Goal: Book appointment/travel/reservation

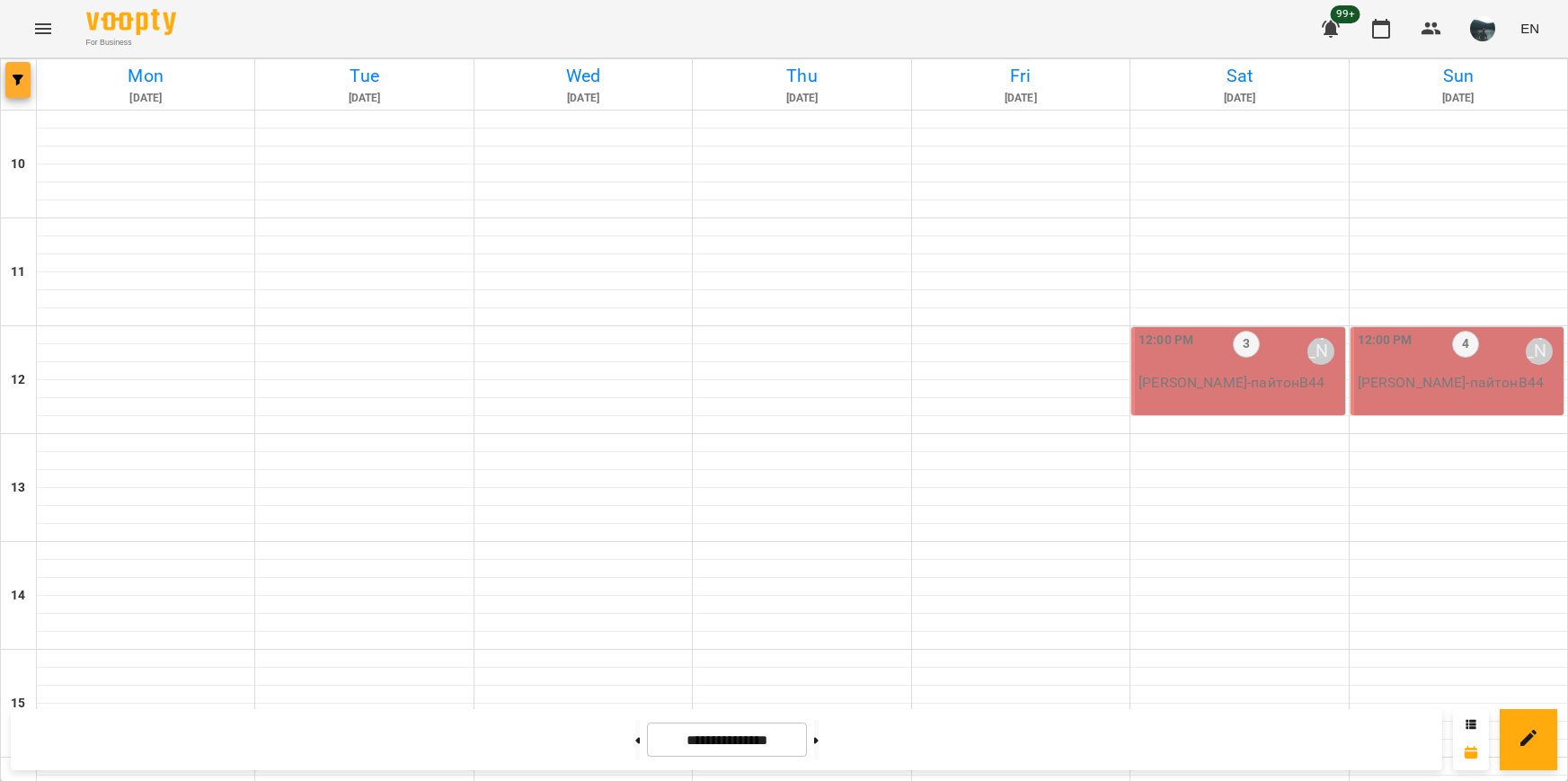
click at [24, 79] on span "button" at bounding box center [17, 80] width 25 height 11
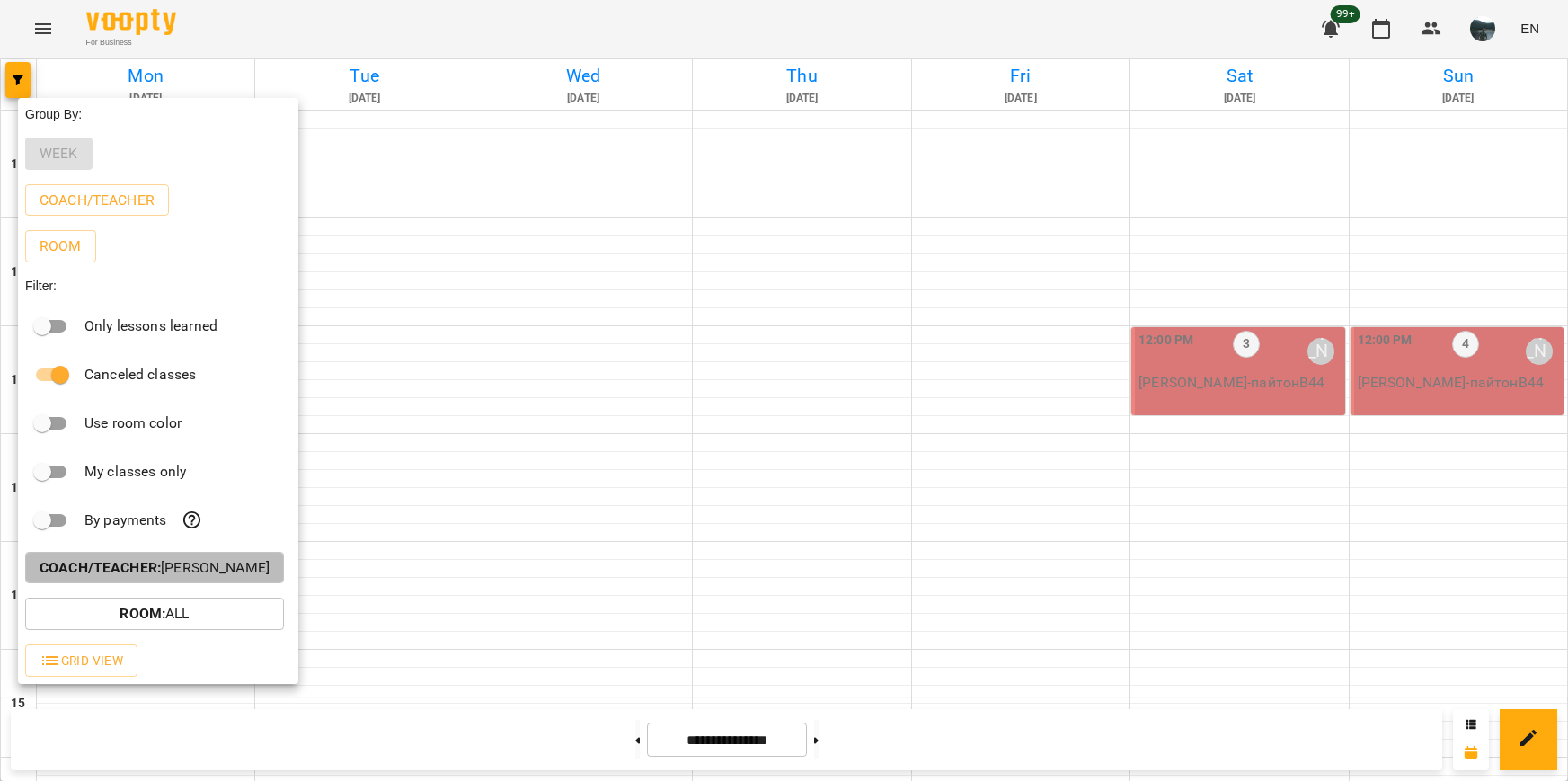
click at [218, 558] on button "Coach/Teacher : [PERSON_NAME]" at bounding box center [154, 568] width 259 height 32
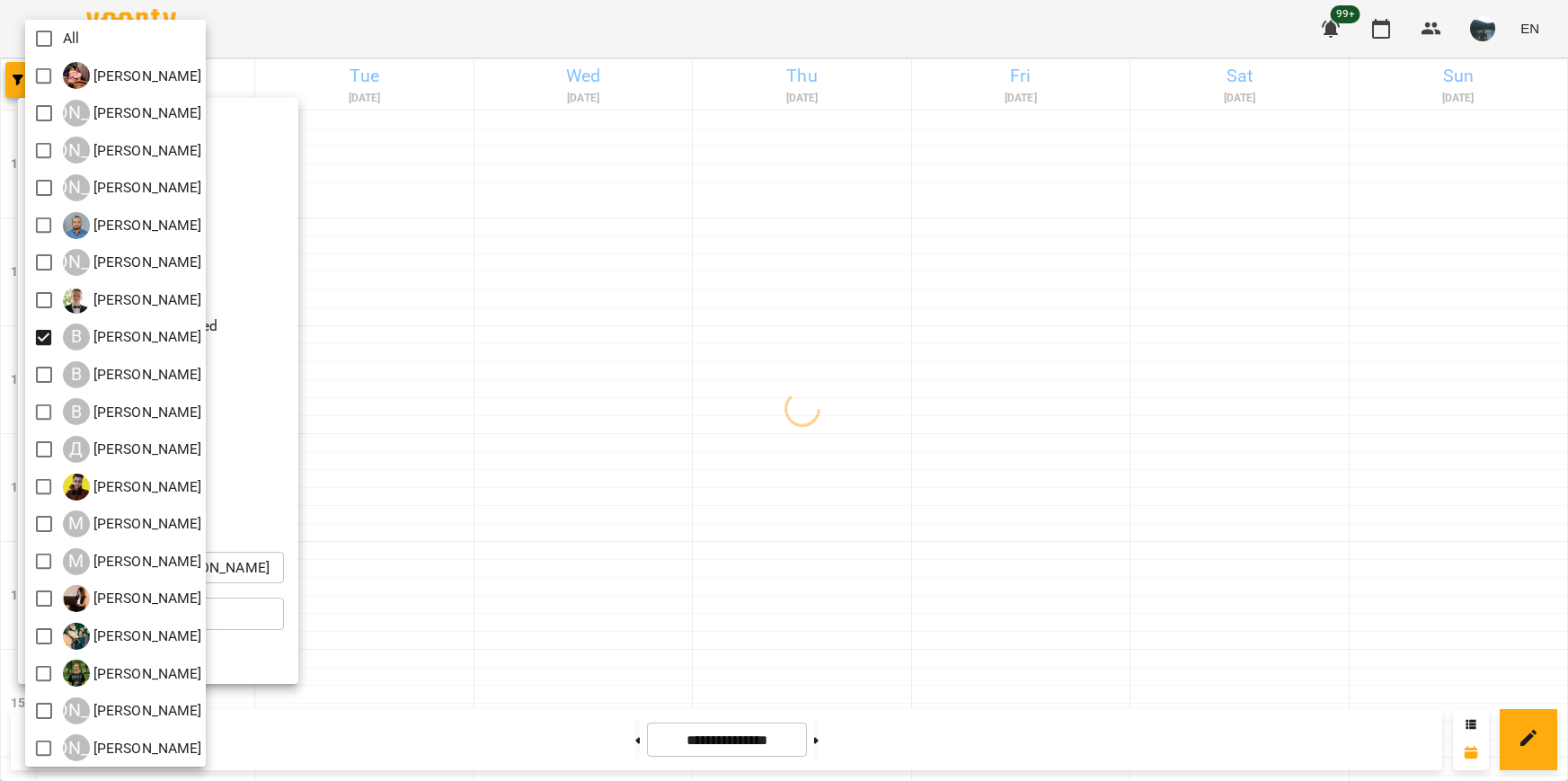
click at [487, 446] on div at bounding box center [784, 390] width 1568 height 781
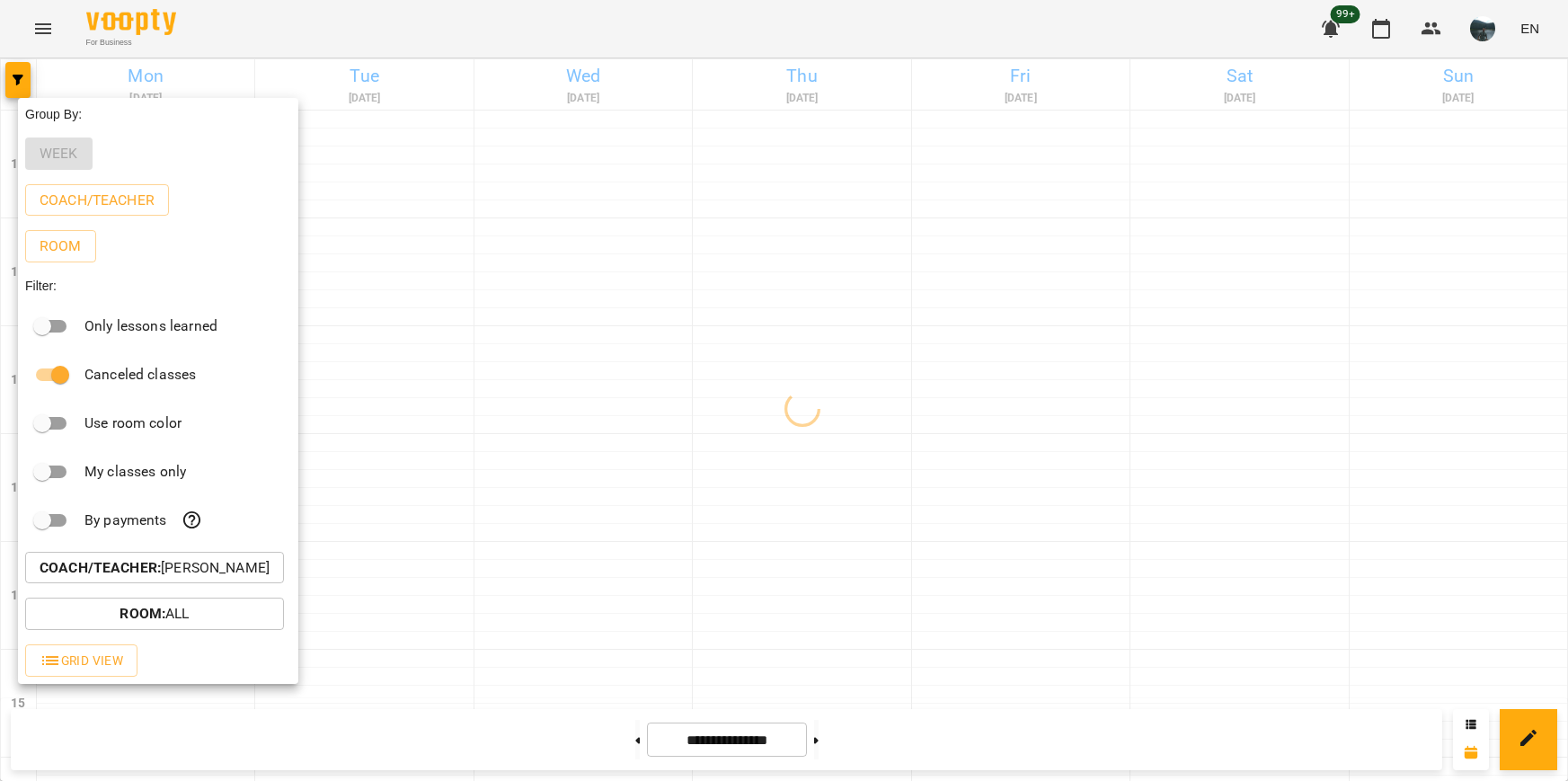
click at [567, 429] on div at bounding box center [784, 390] width 1568 height 781
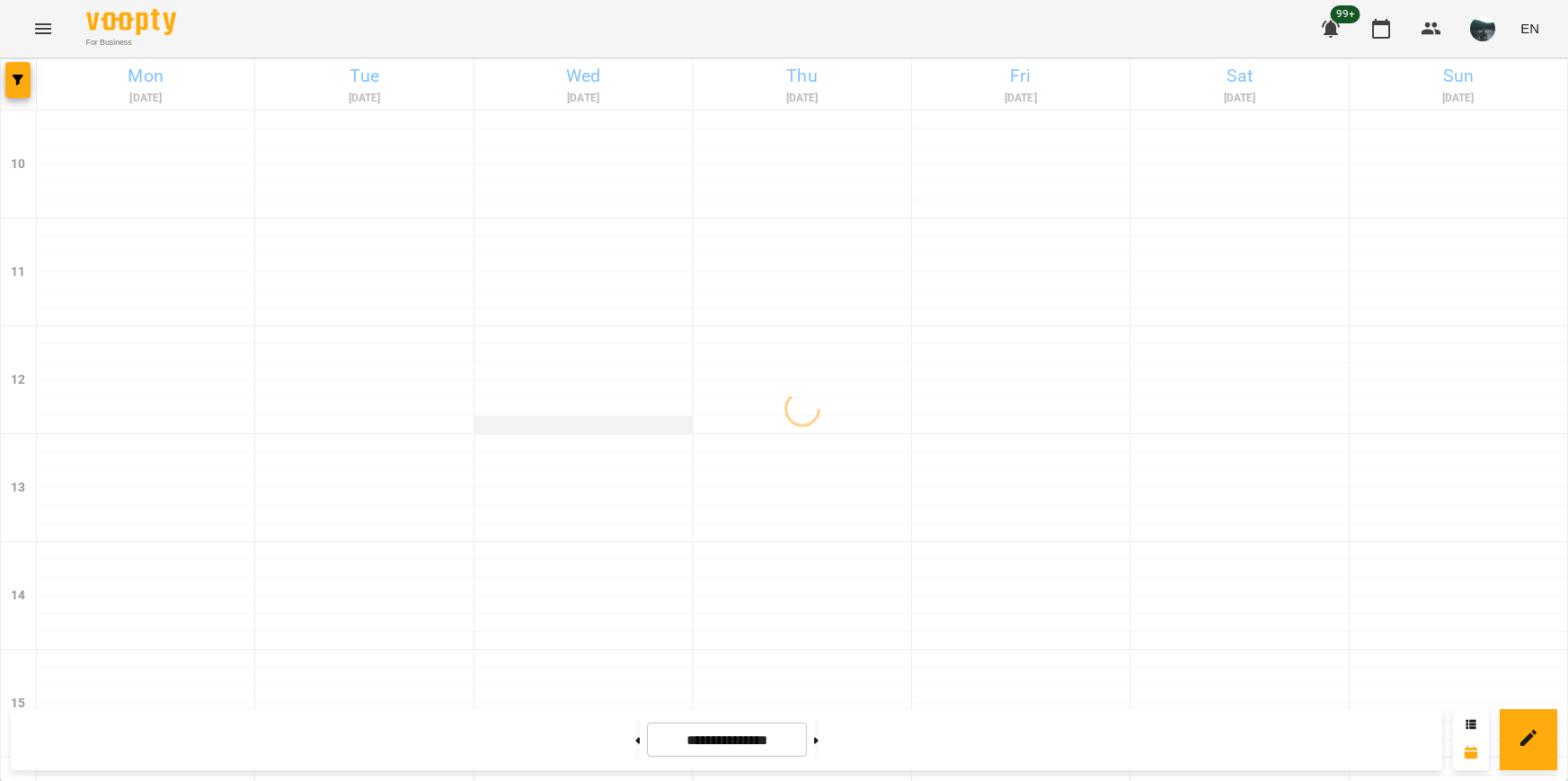
click at [574, 424] on div at bounding box center [582, 425] width 217 height 18
select select
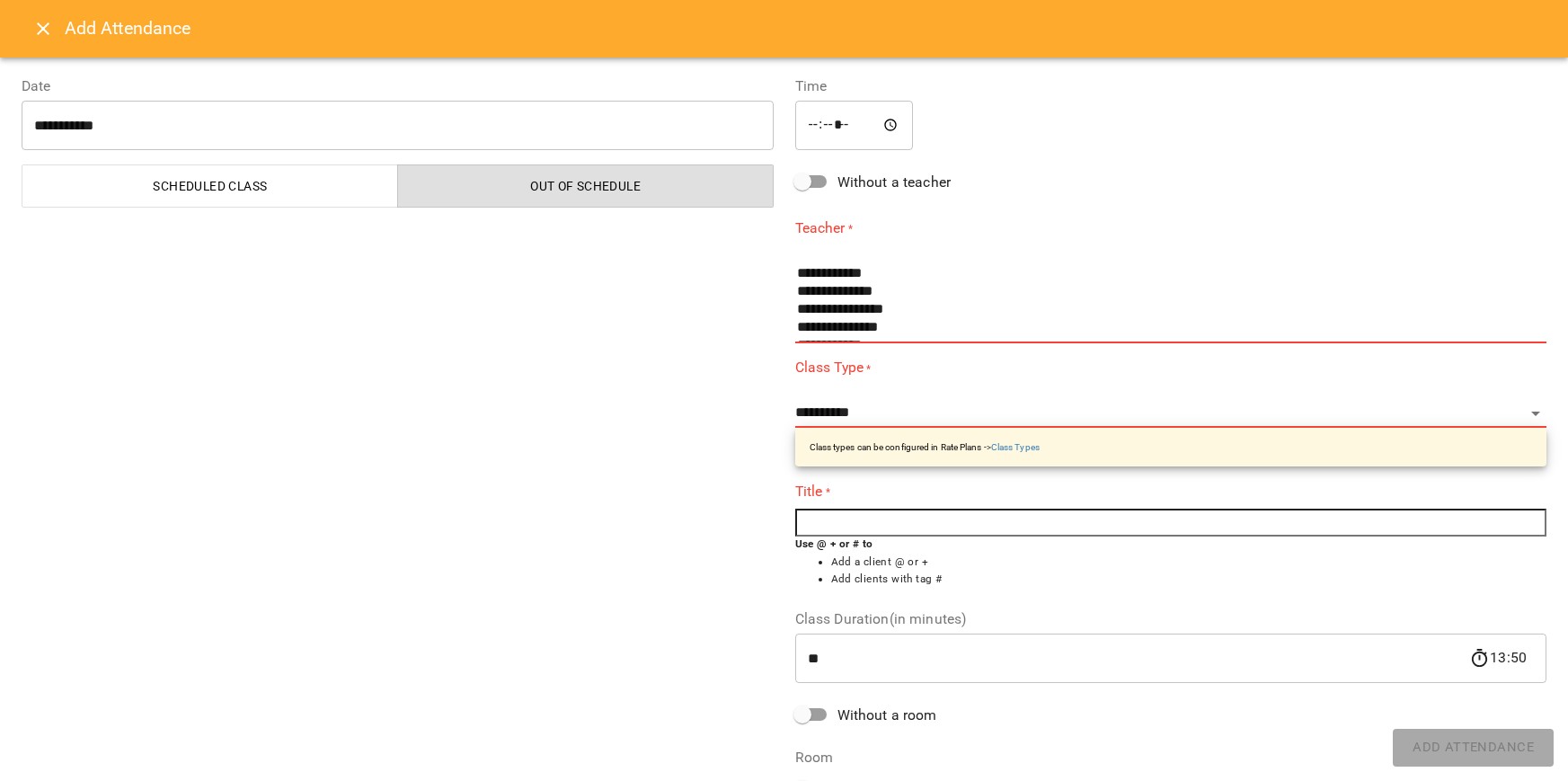
click at [35, 40] on button "Close" at bounding box center [43, 28] width 43 height 43
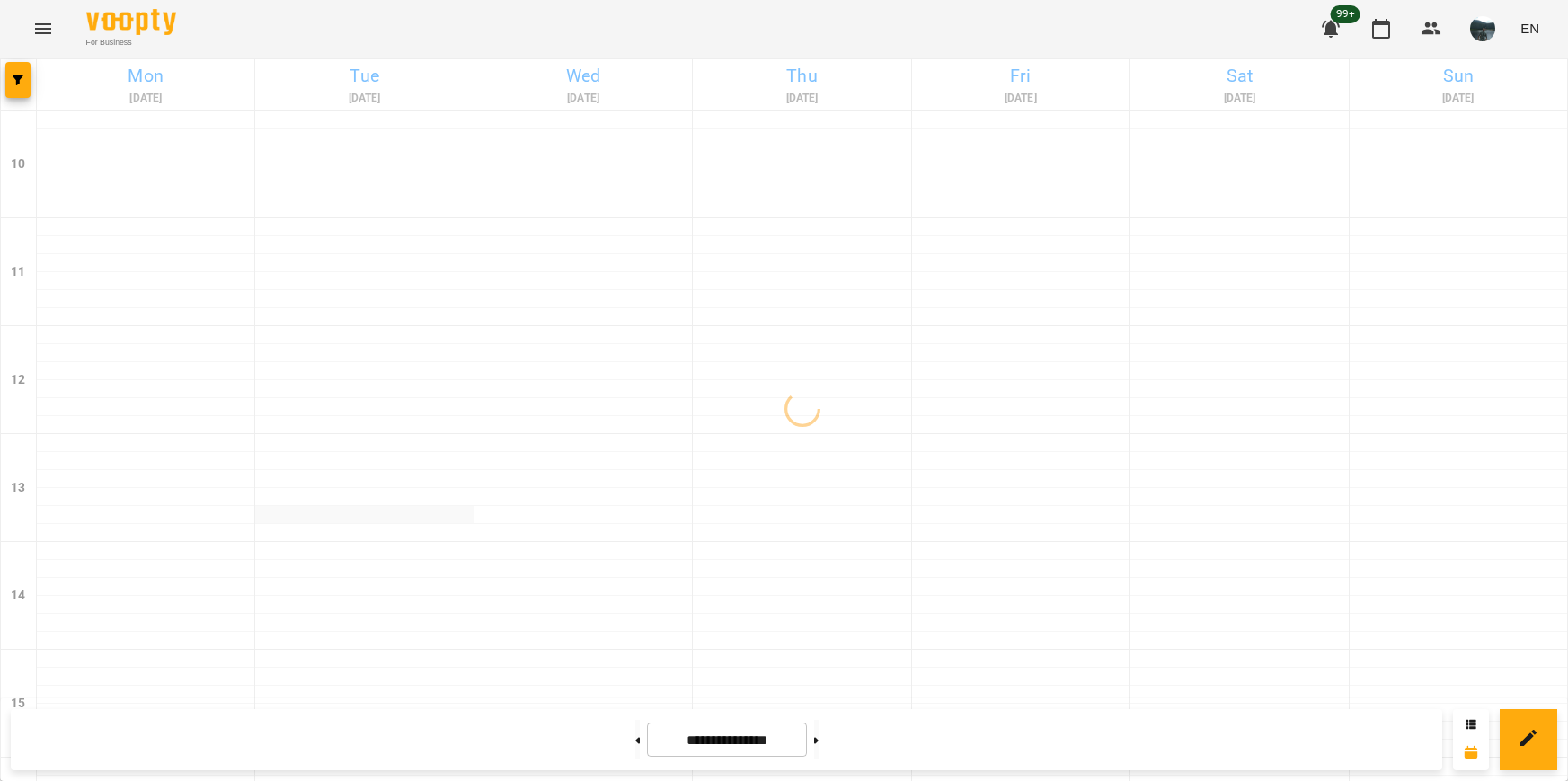
scroll to position [719, 0]
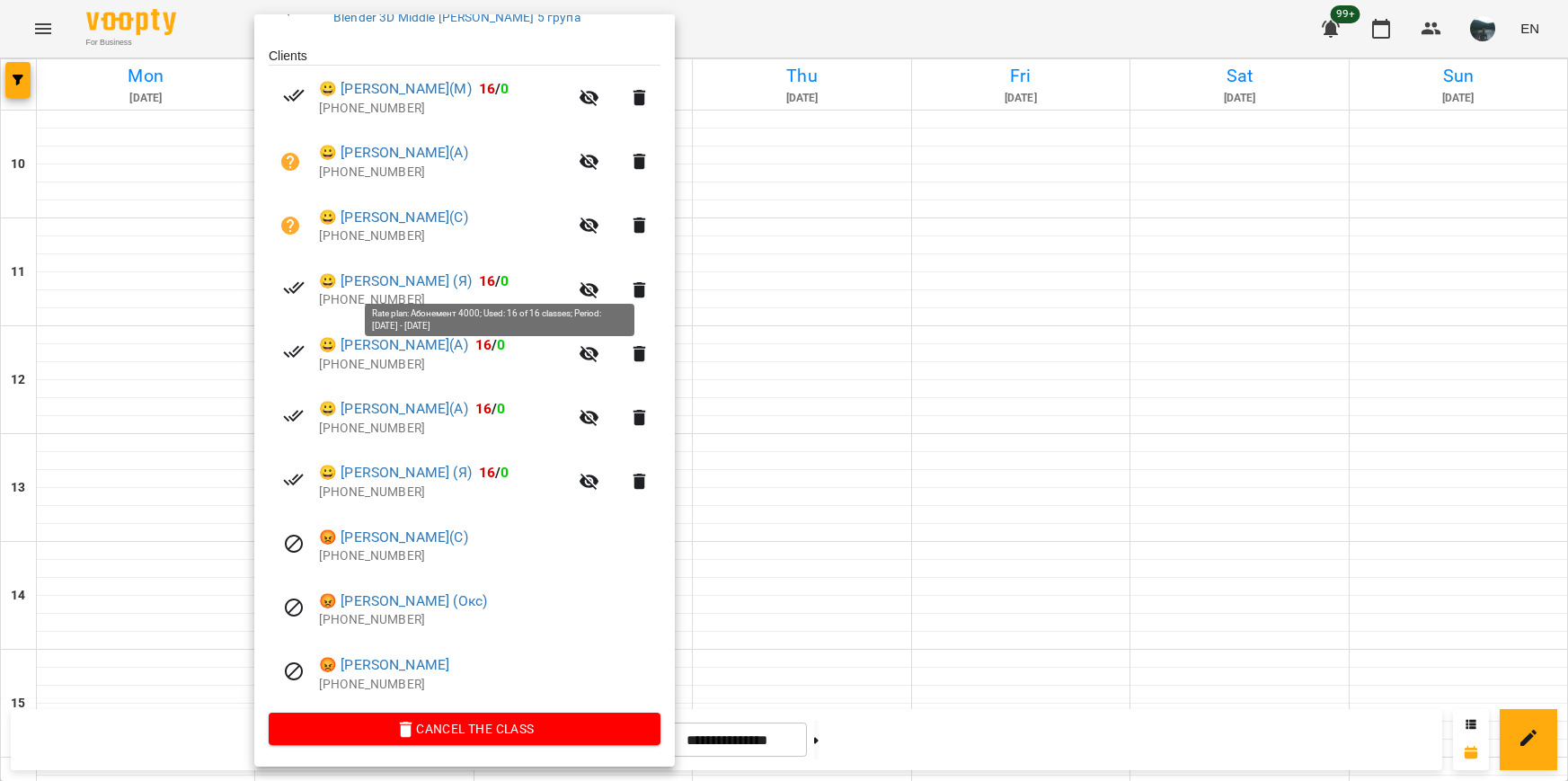
scroll to position [0, 0]
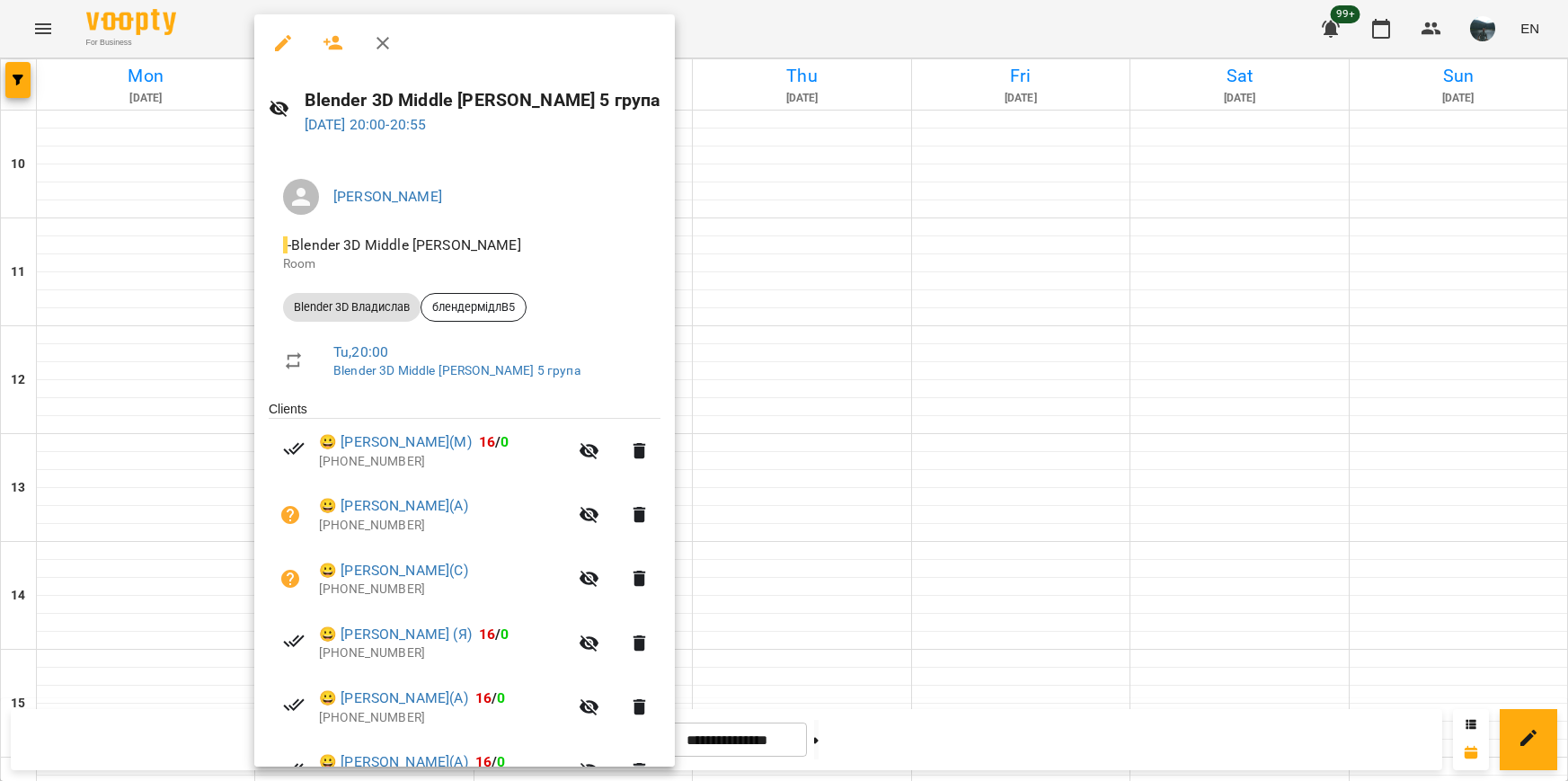
click at [1301, 371] on div at bounding box center [784, 390] width 1568 height 781
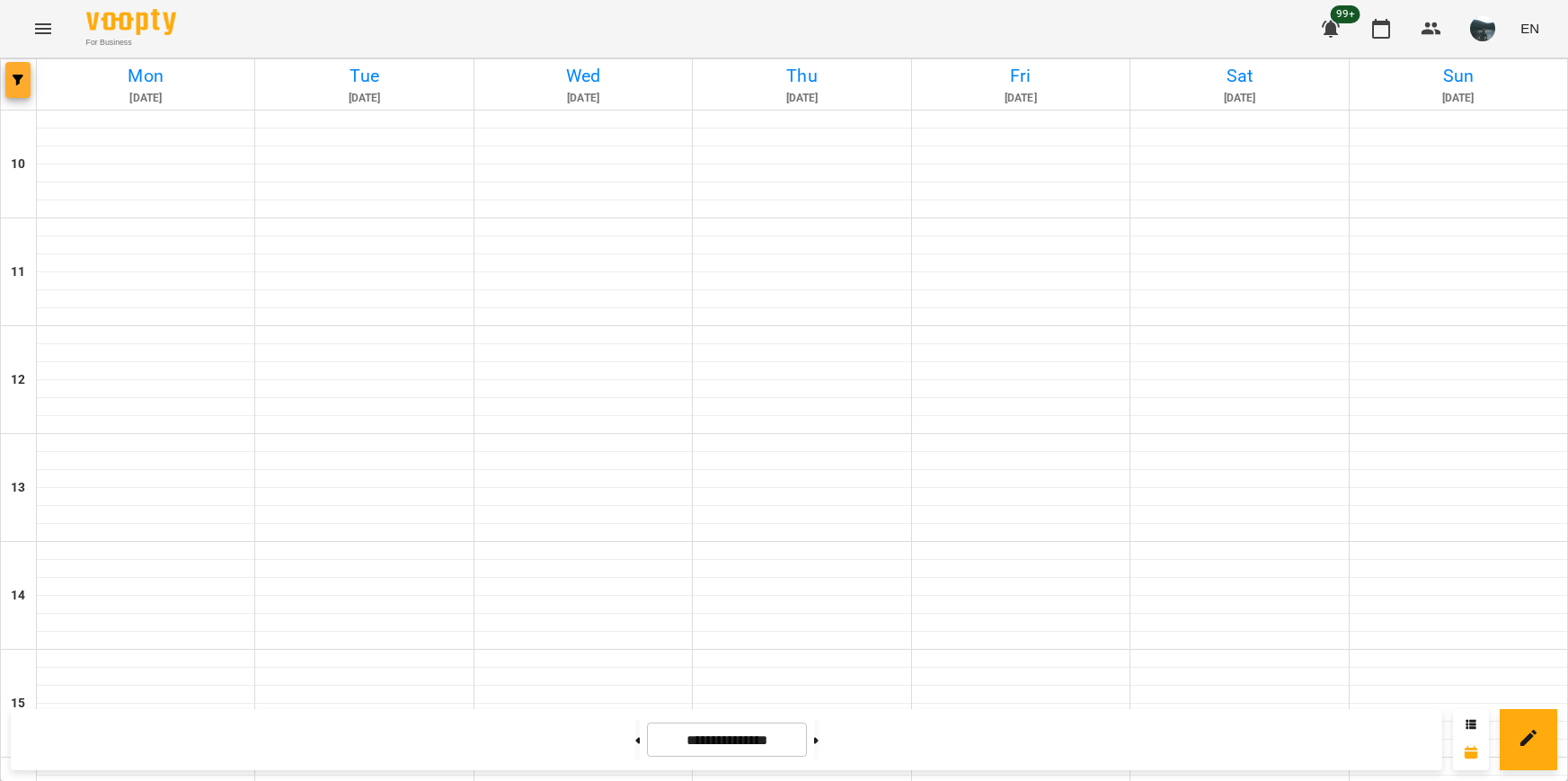
click at [20, 77] on icon "button" at bounding box center [18, 80] width 11 height 11
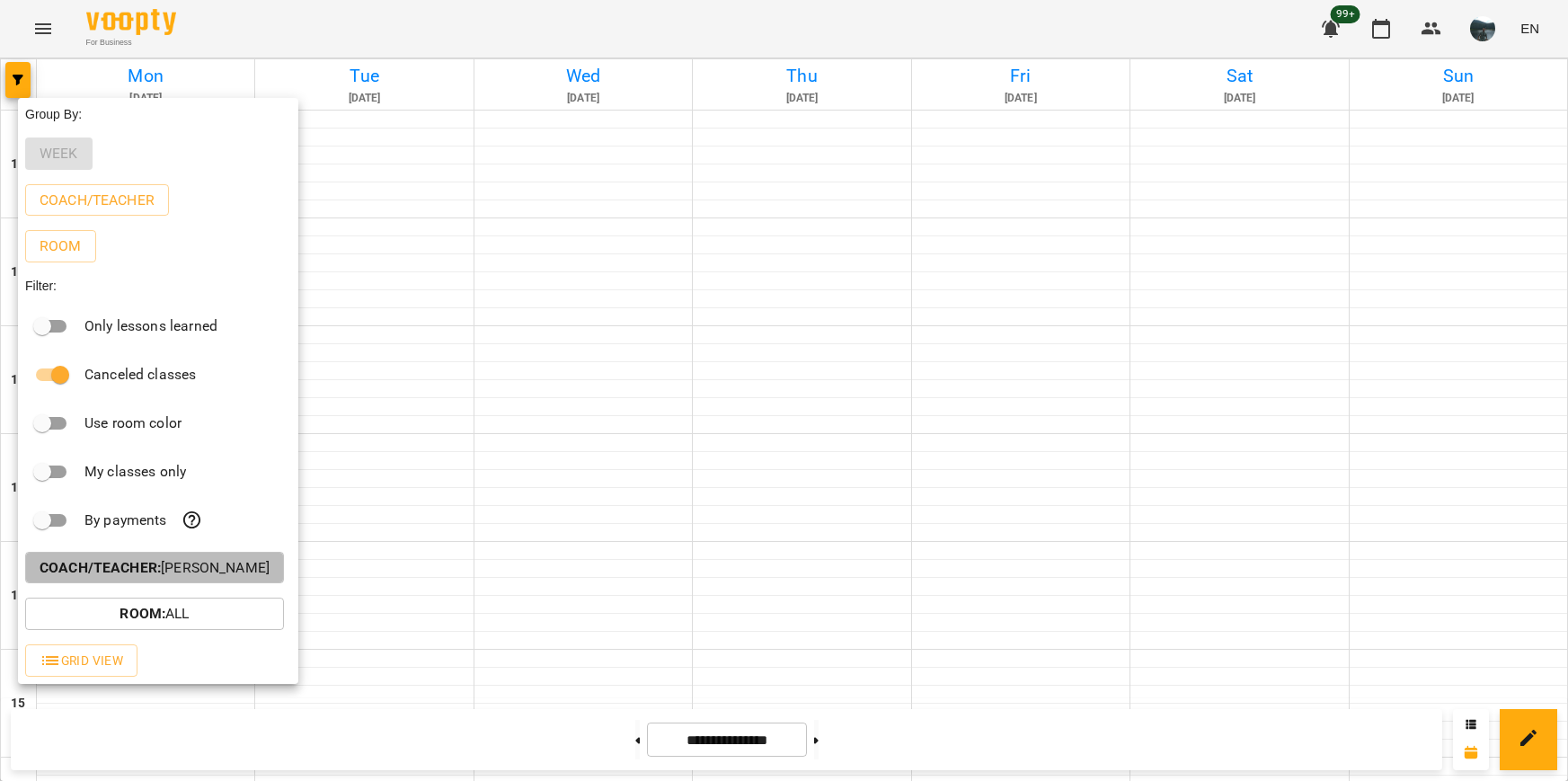
click at [144, 563] on b "Coach/Teacher :" at bounding box center [100, 567] width 121 height 17
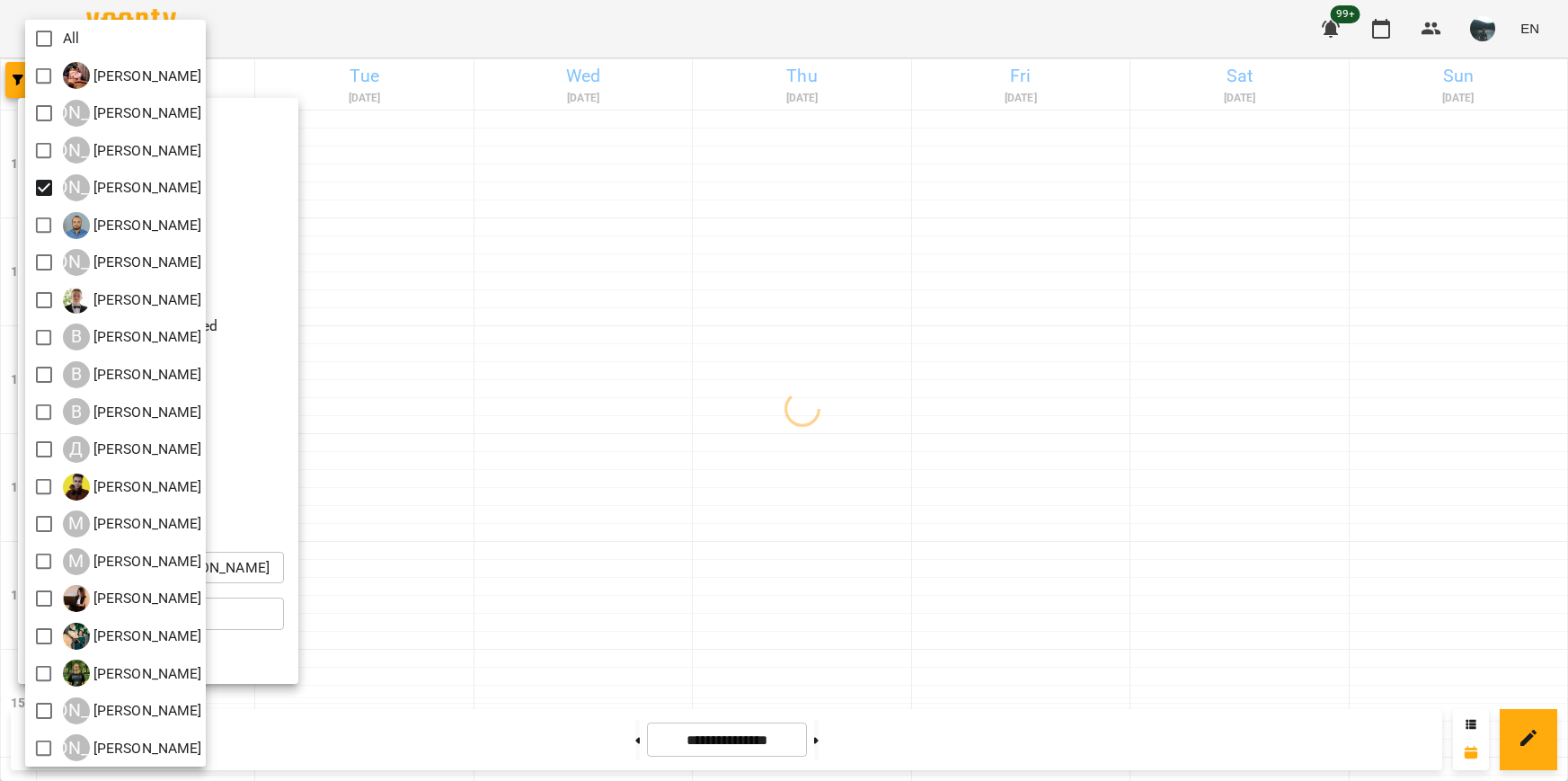
click at [464, 300] on div at bounding box center [784, 390] width 1568 height 781
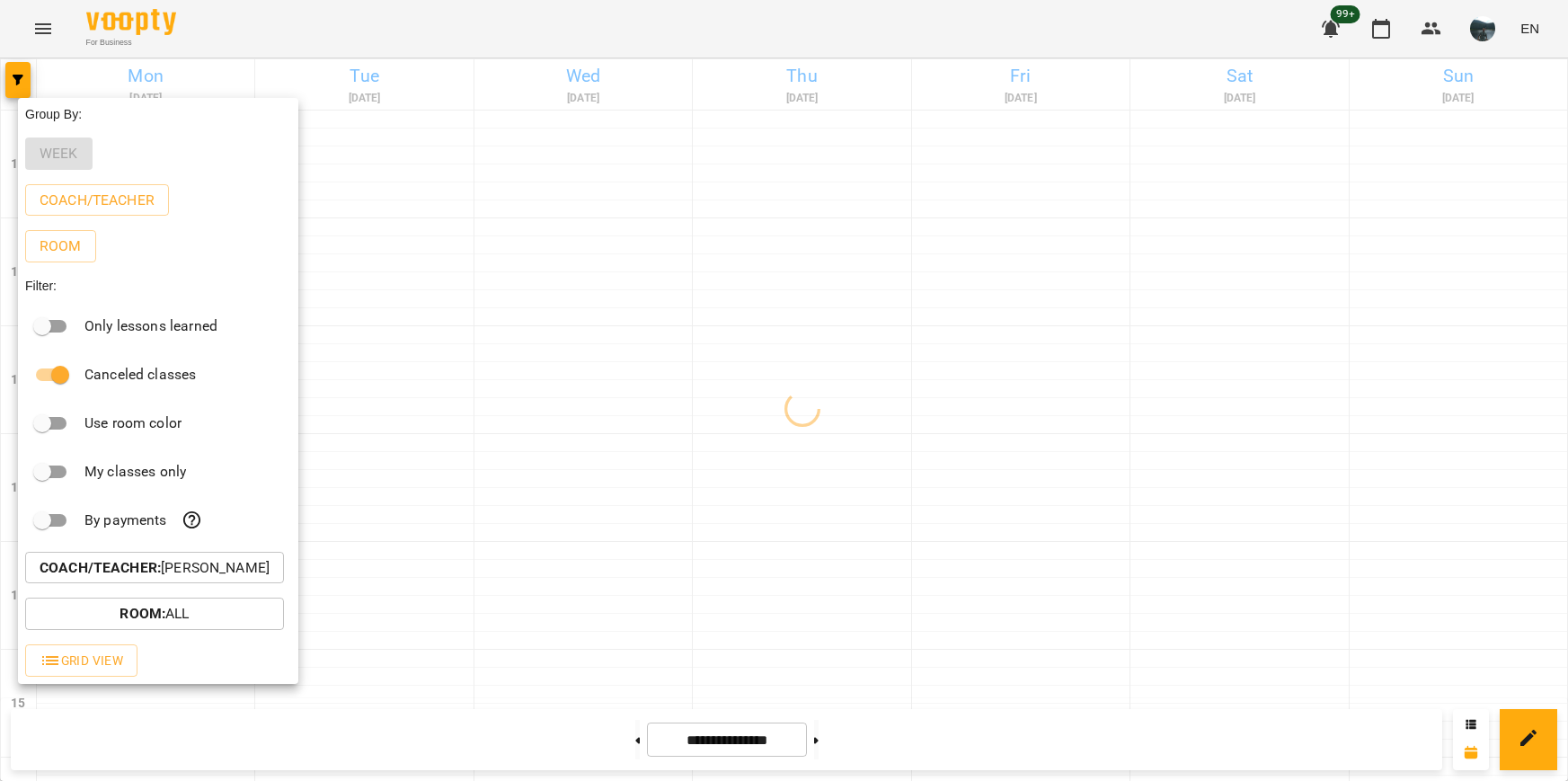
click at [494, 183] on div at bounding box center [784, 390] width 1568 height 781
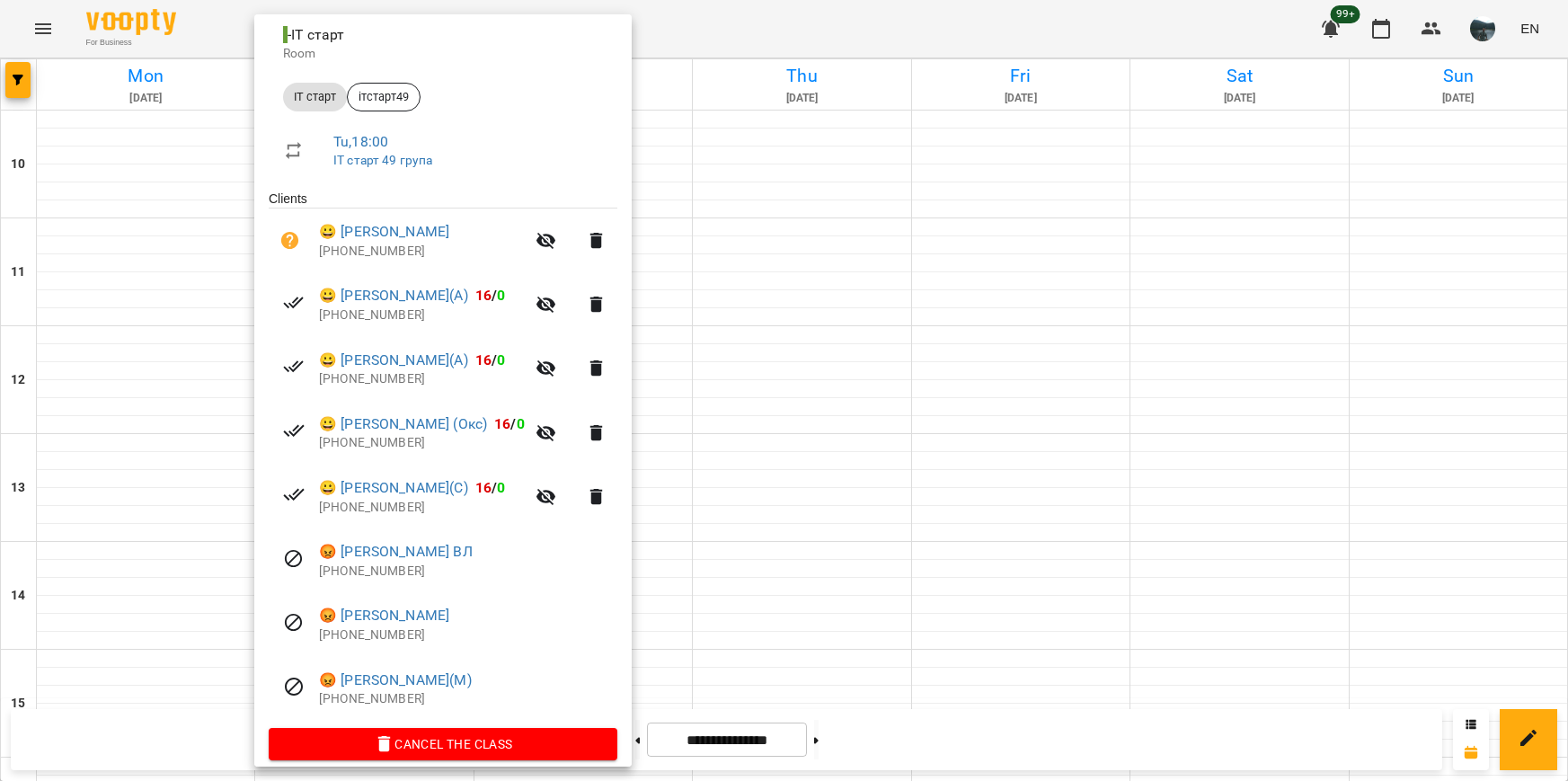
scroll to position [228, 0]
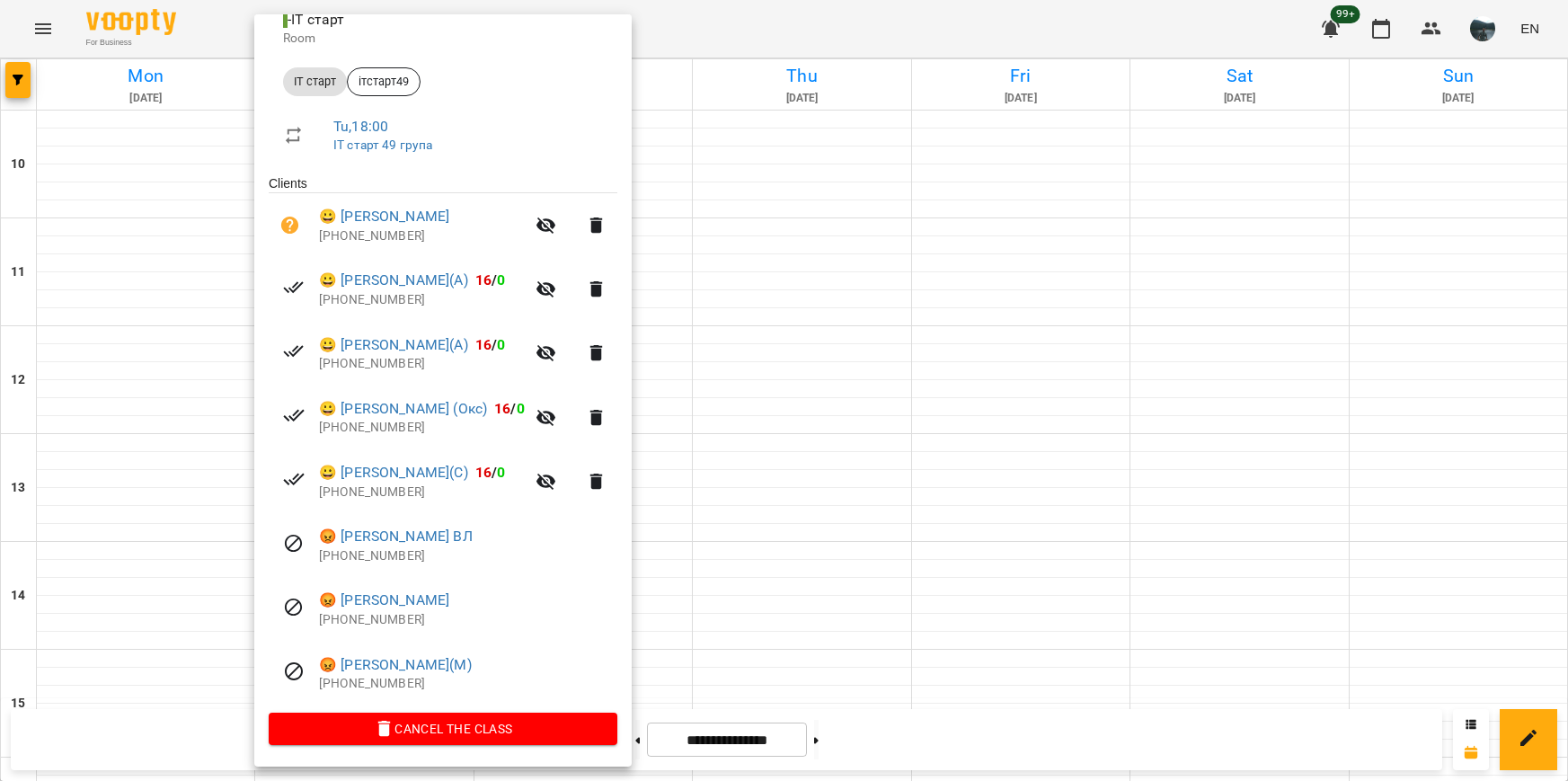
click at [3, 83] on div at bounding box center [784, 390] width 1568 height 781
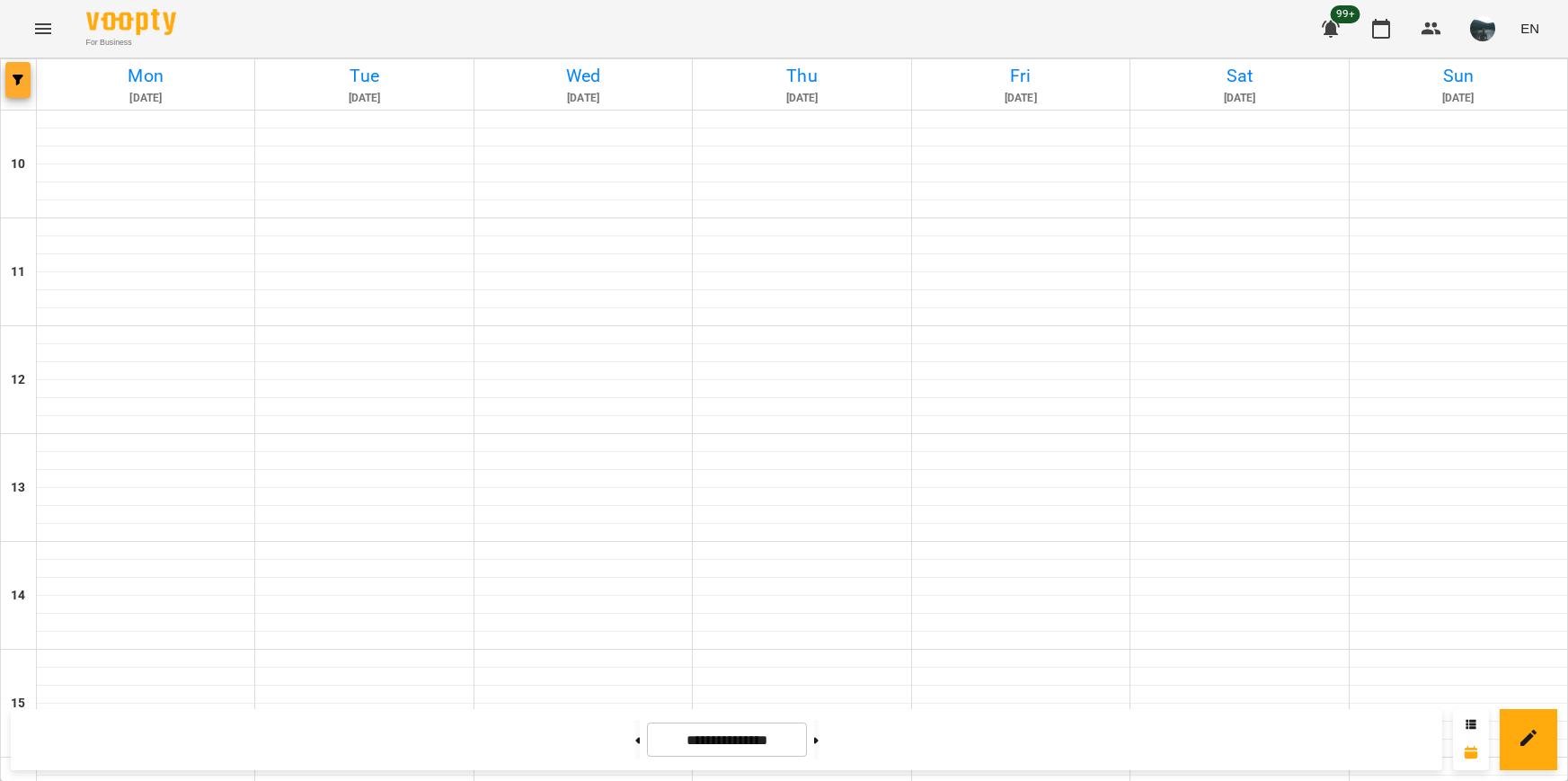
click at [22, 84] on icon "button" at bounding box center [18, 80] width 11 height 11
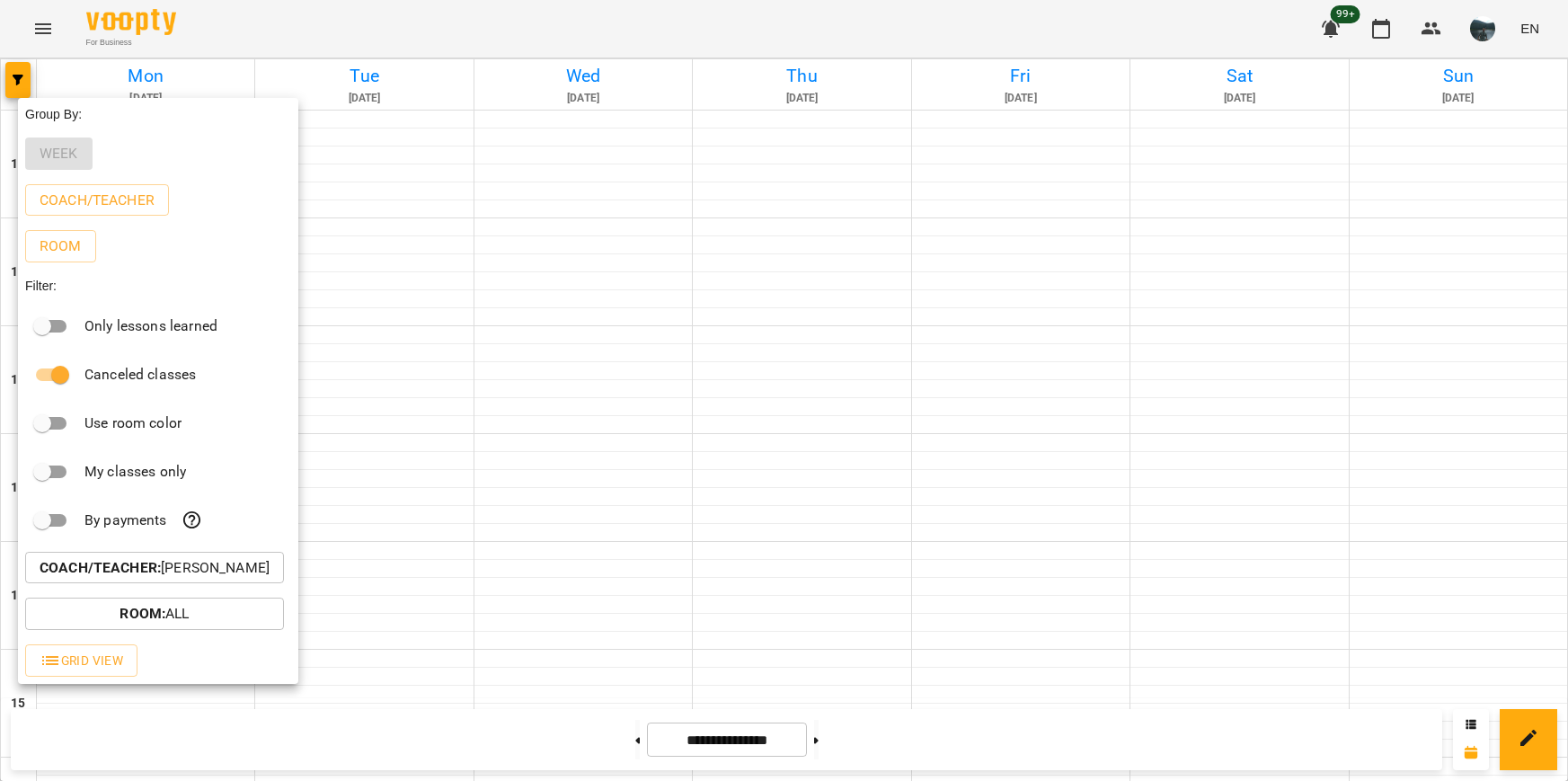
click at [157, 570] on b "Coach/Teacher :" at bounding box center [100, 567] width 121 height 17
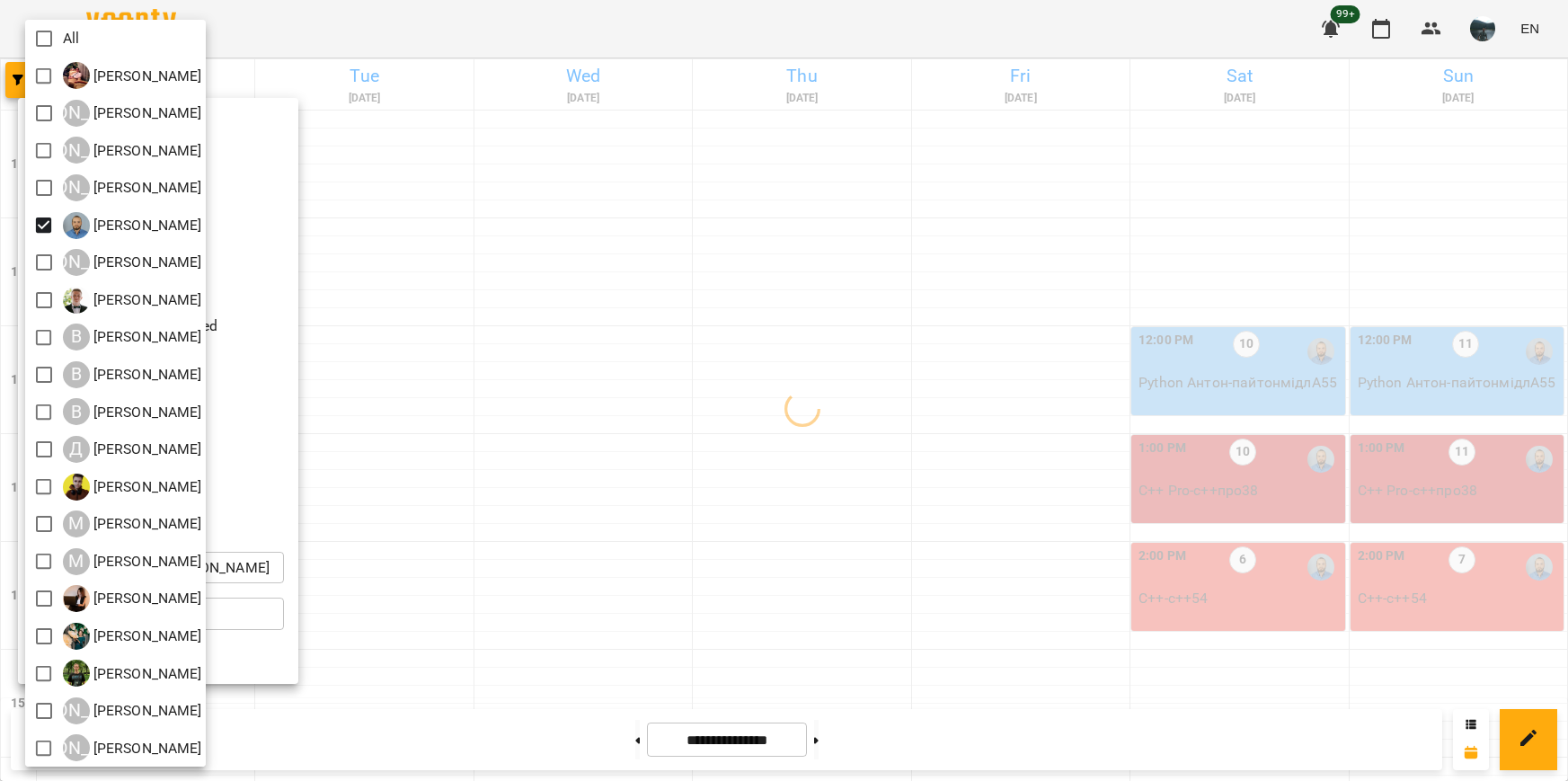
click at [888, 417] on div at bounding box center [784, 390] width 1568 height 781
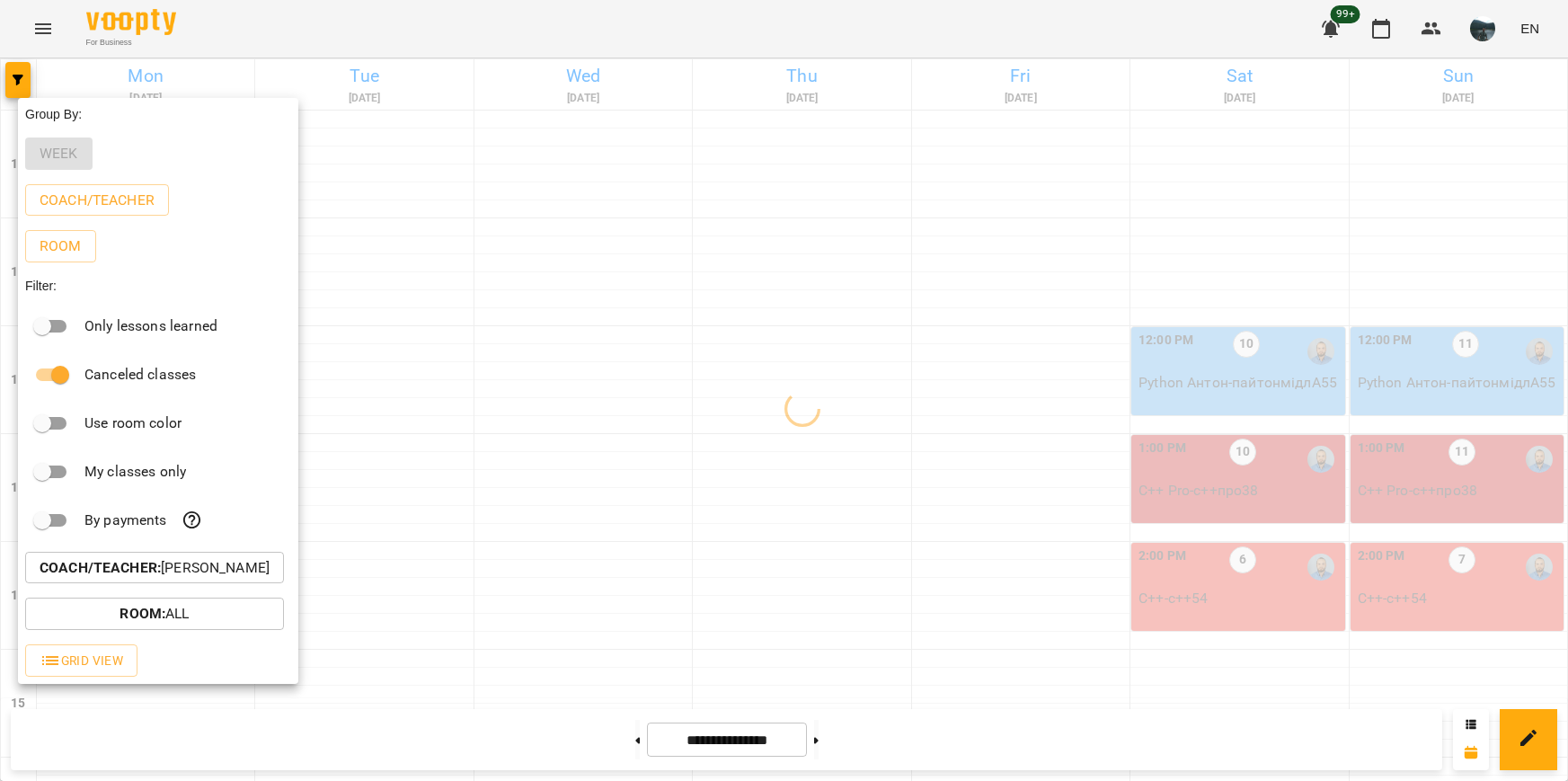
click at [891, 492] on div at bounding box center [784, 390] width 1568 height 781
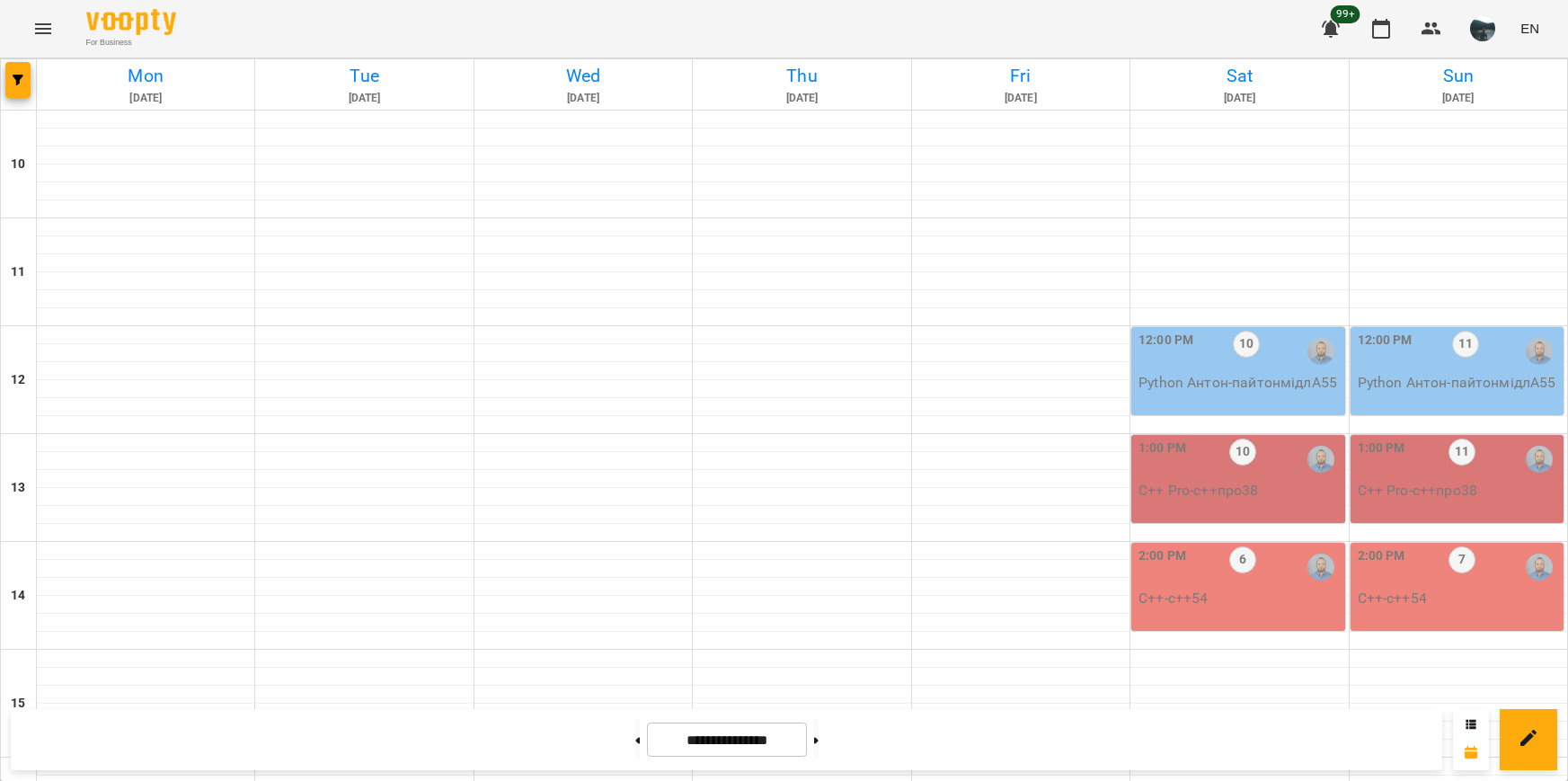
scroll to position [539, 0]
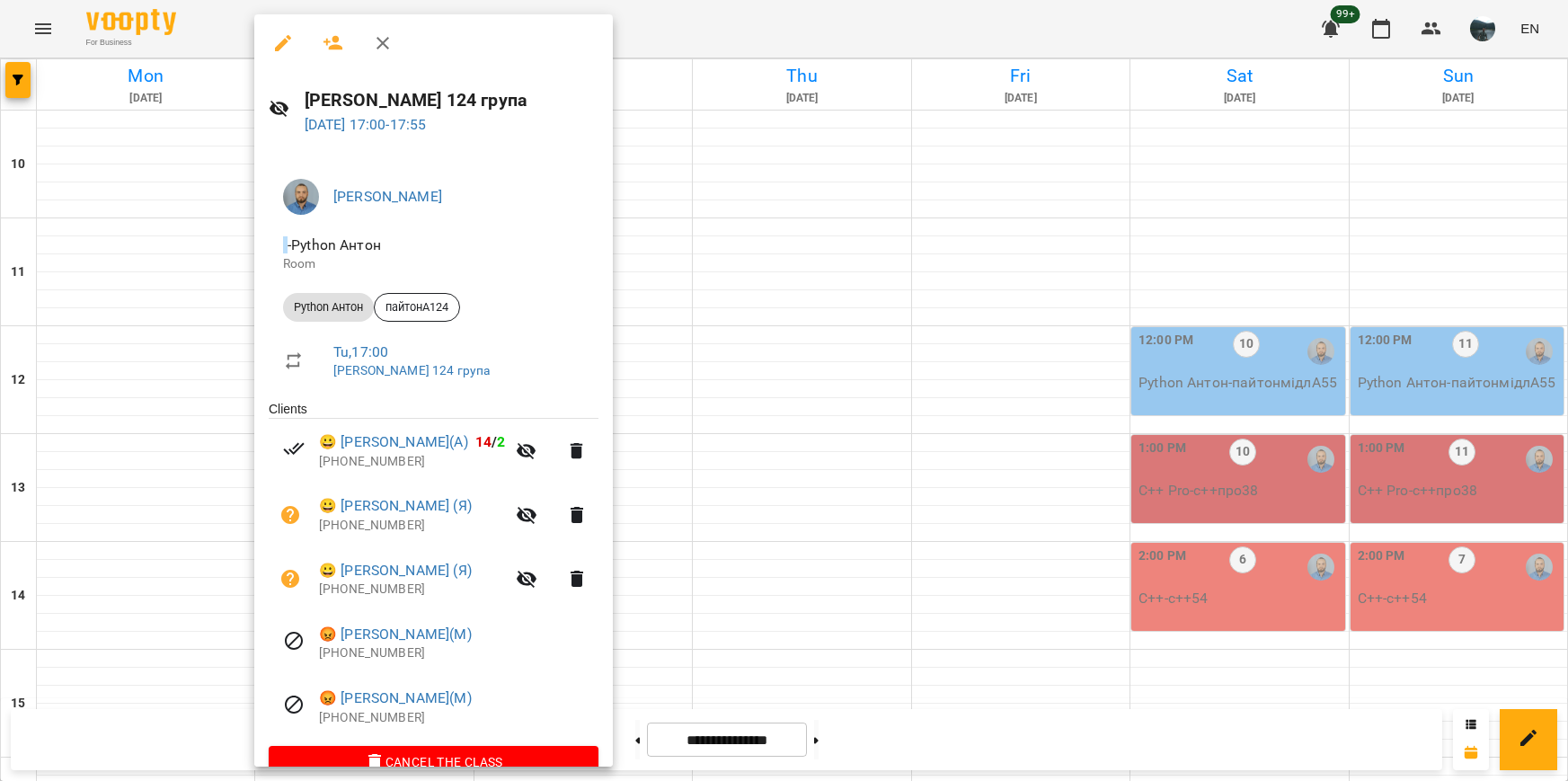
click at [1041, 665] on div at bounding box center [784, 390] width 1568 height 781
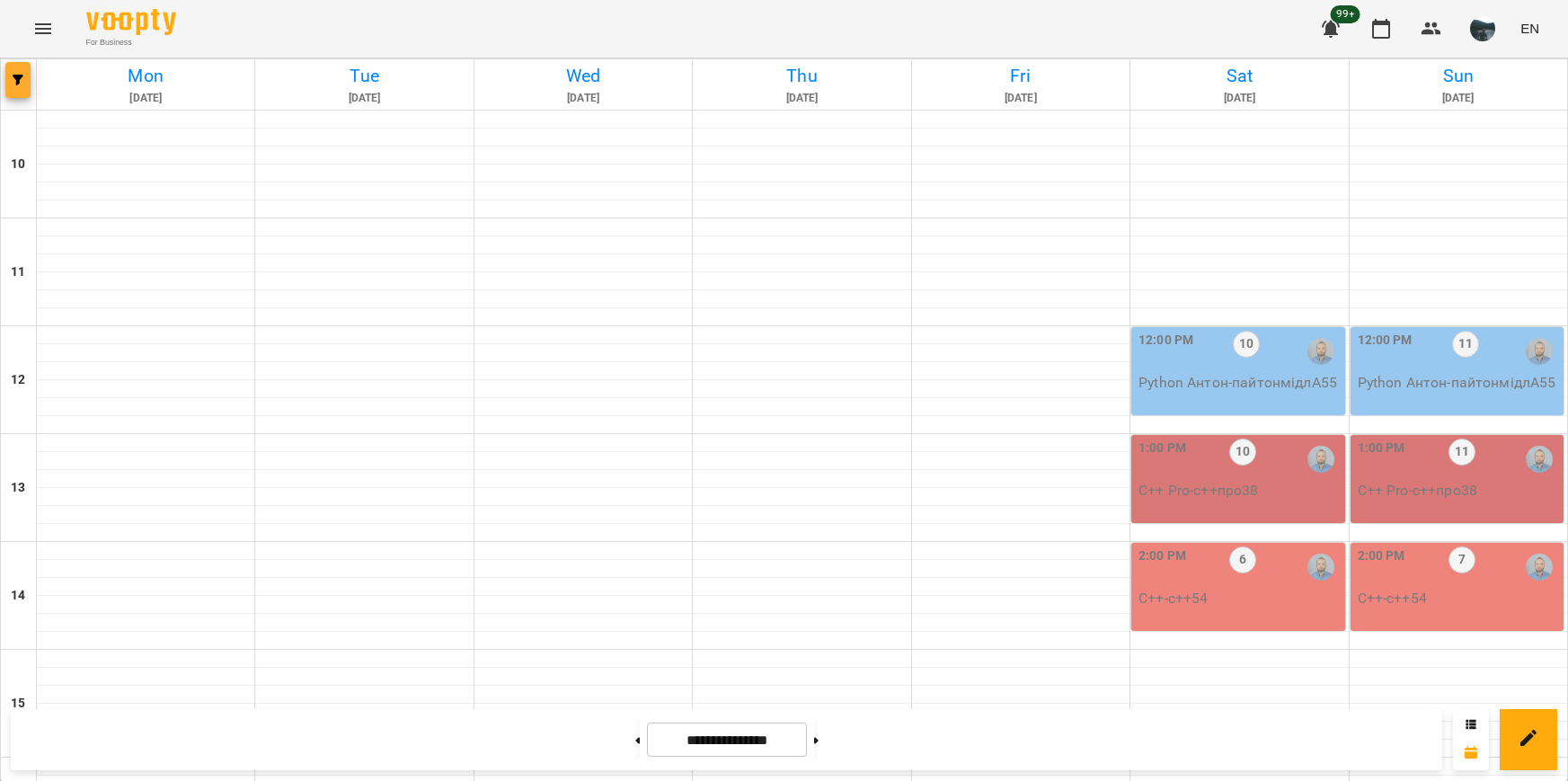
click at [19, 84] on icon "button" at bounding box center [18, 80] width 11 height 11
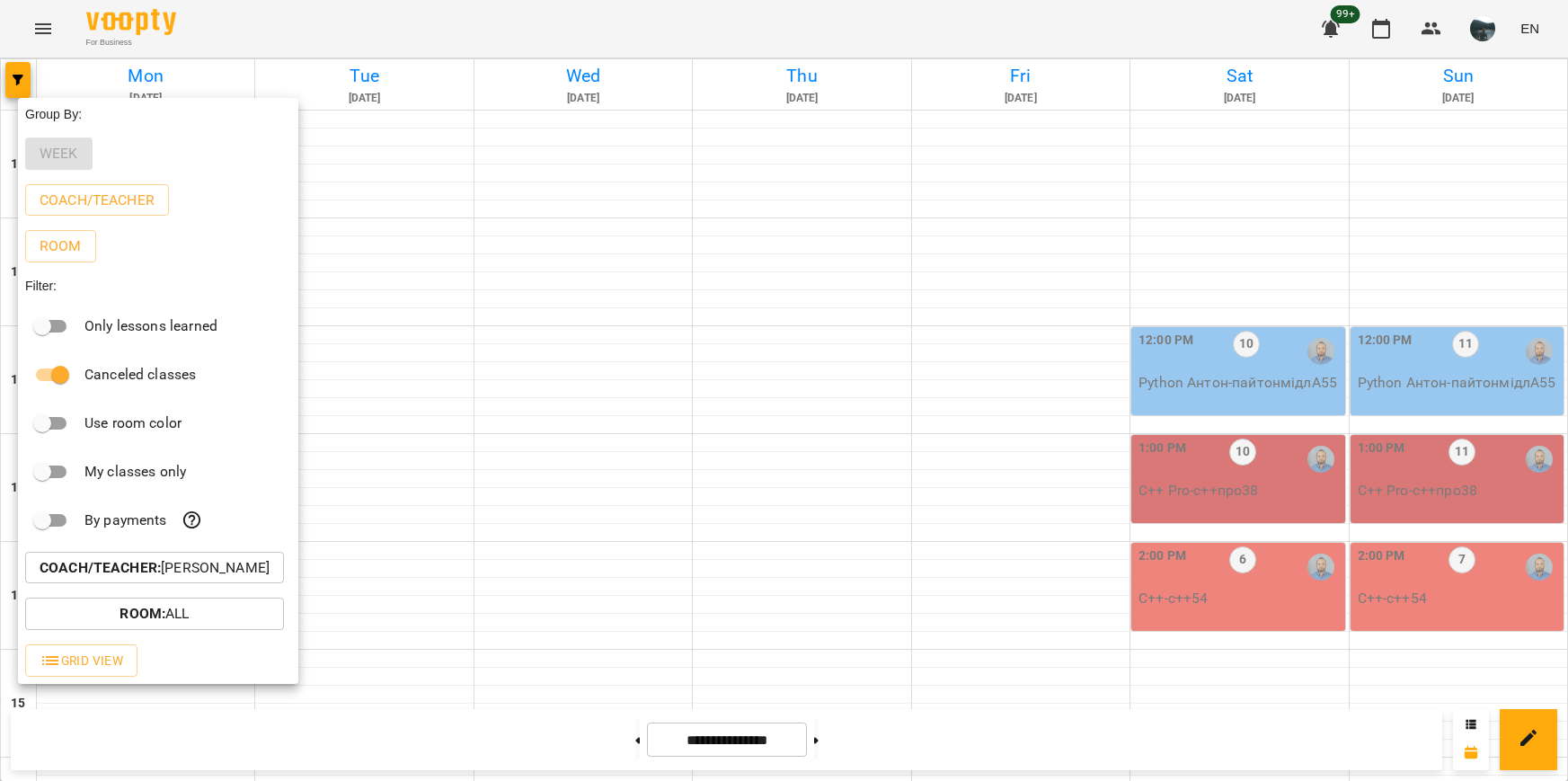
click at [179, 572] on p "Coach/Teacher : [PERSON_NAME]" at bounding box center [155, 568] width 230 height 22
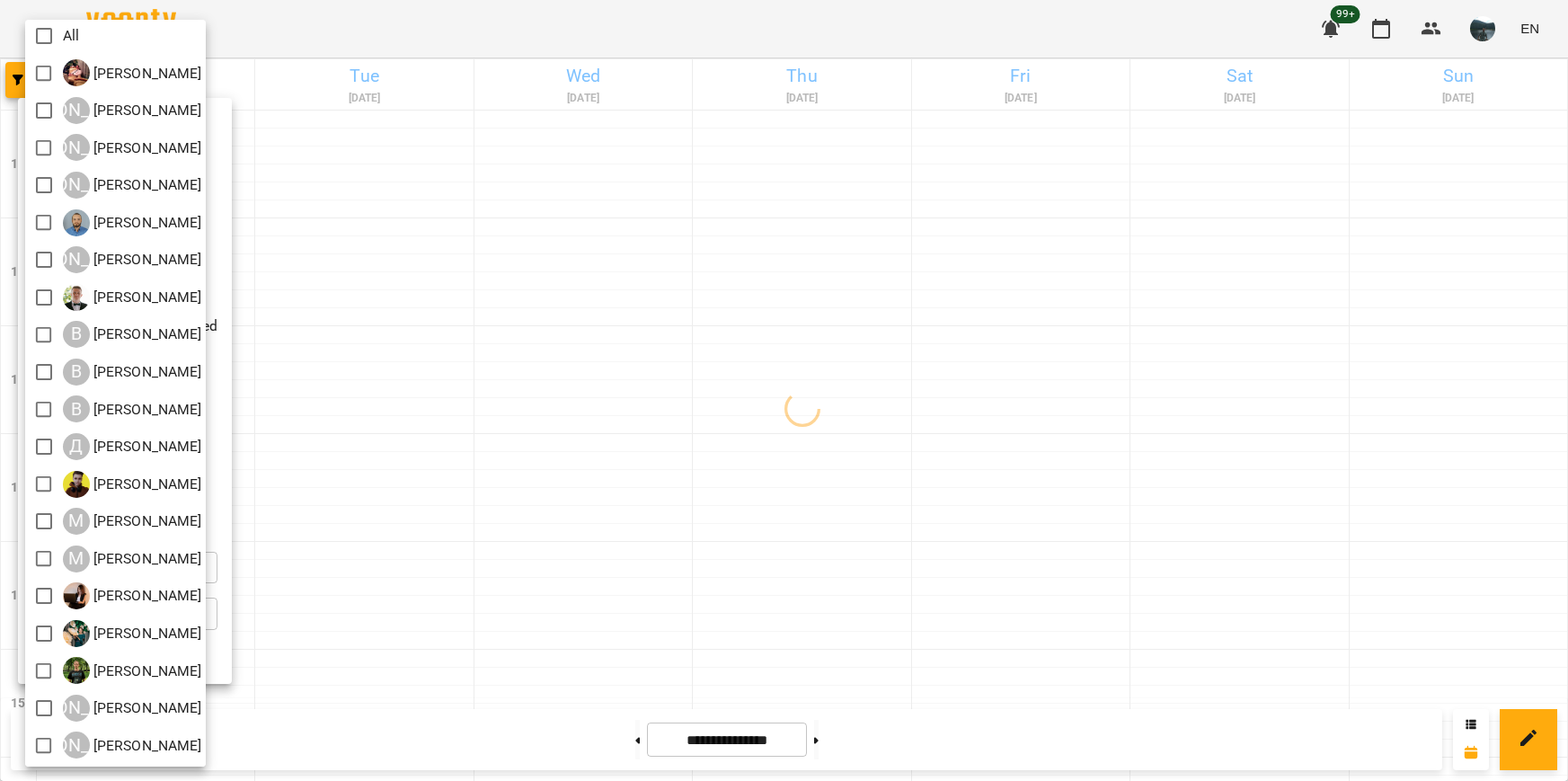
scroll to position [4, 0]
click at [765, 422] on div at bounding box center [784, 390] width 1568 height 781
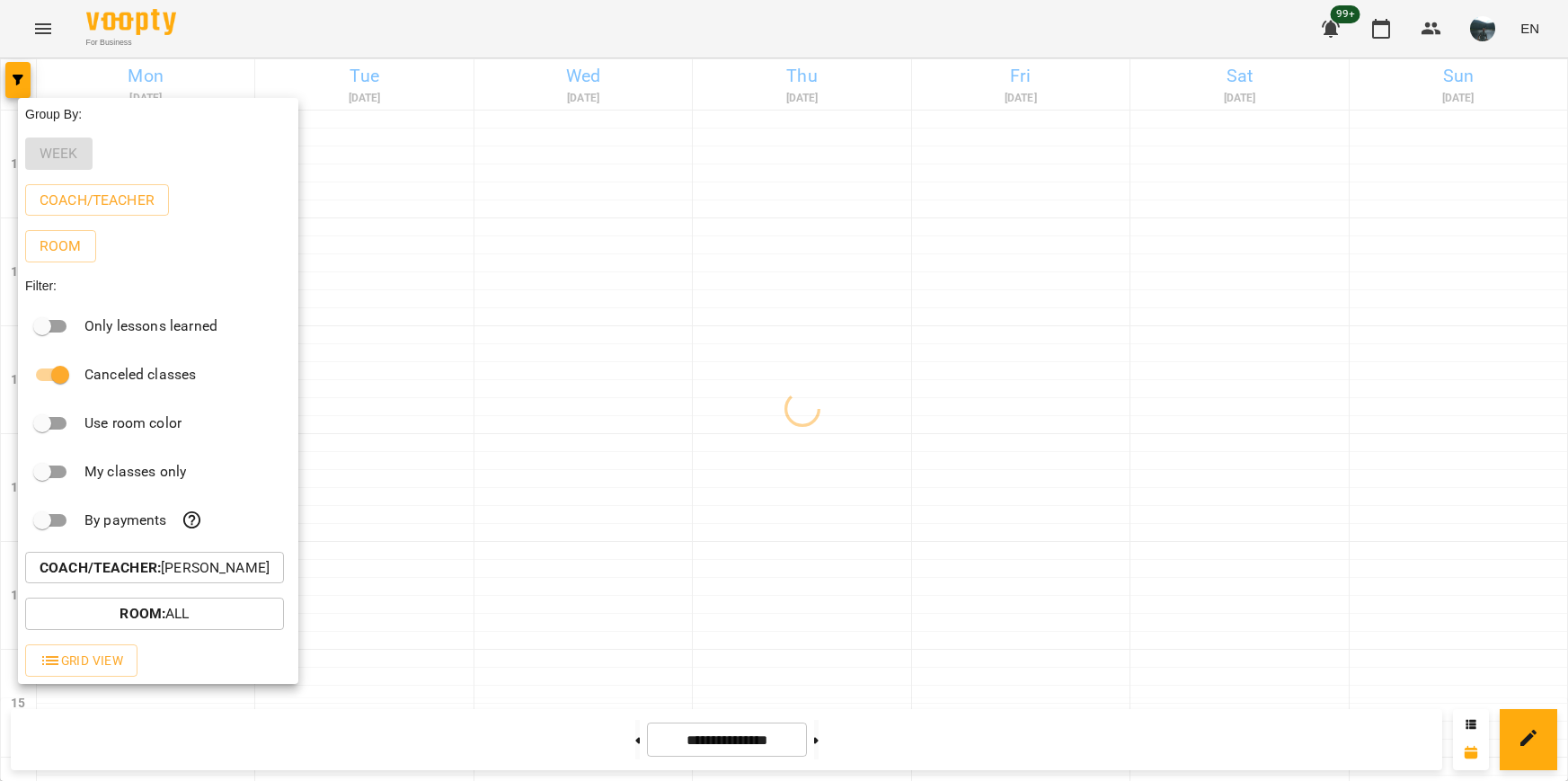
click at [814, 385] on div at bounding box center [784, 390] width 1568 height 781
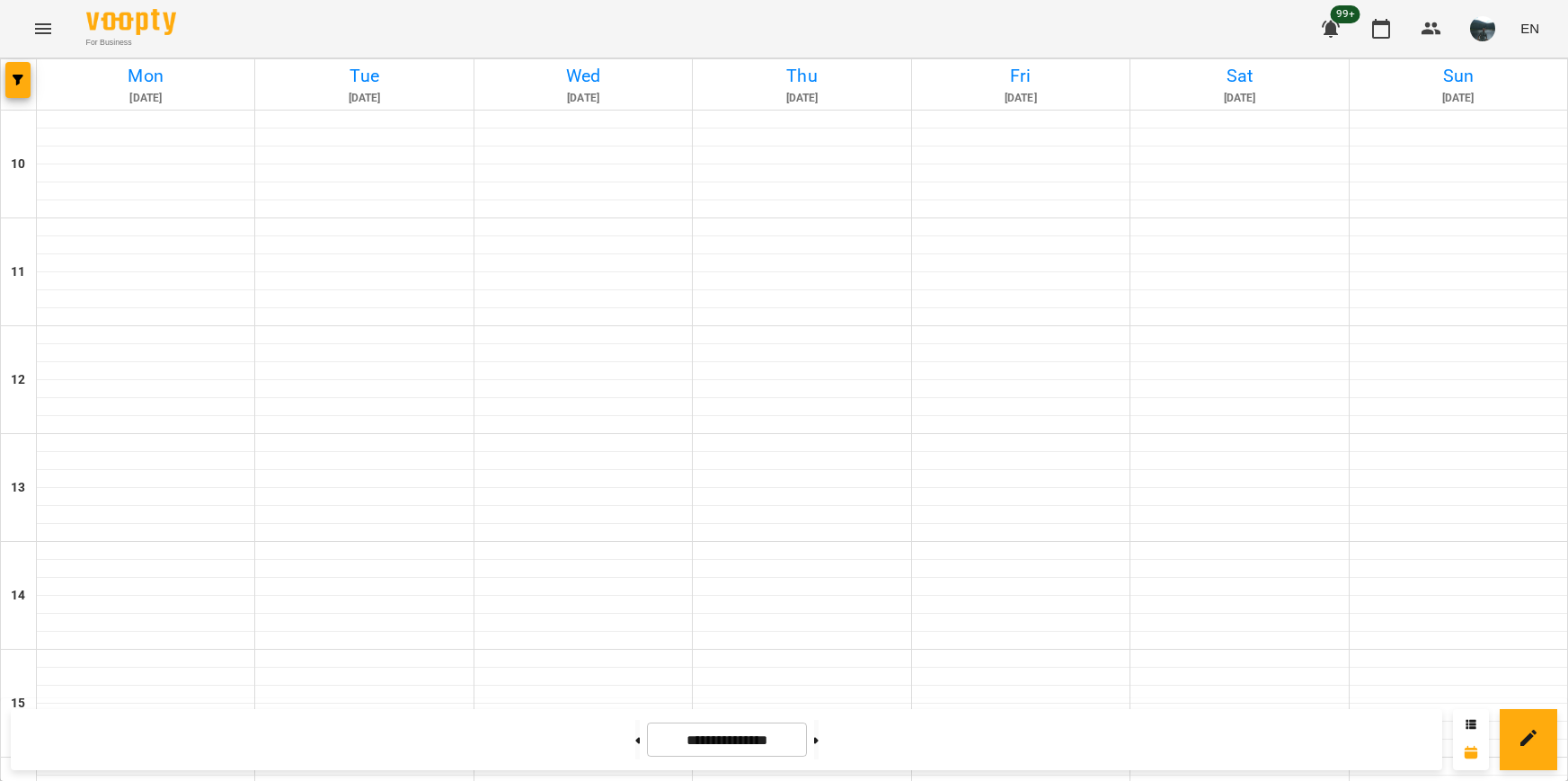
scroll to position [719, 0]
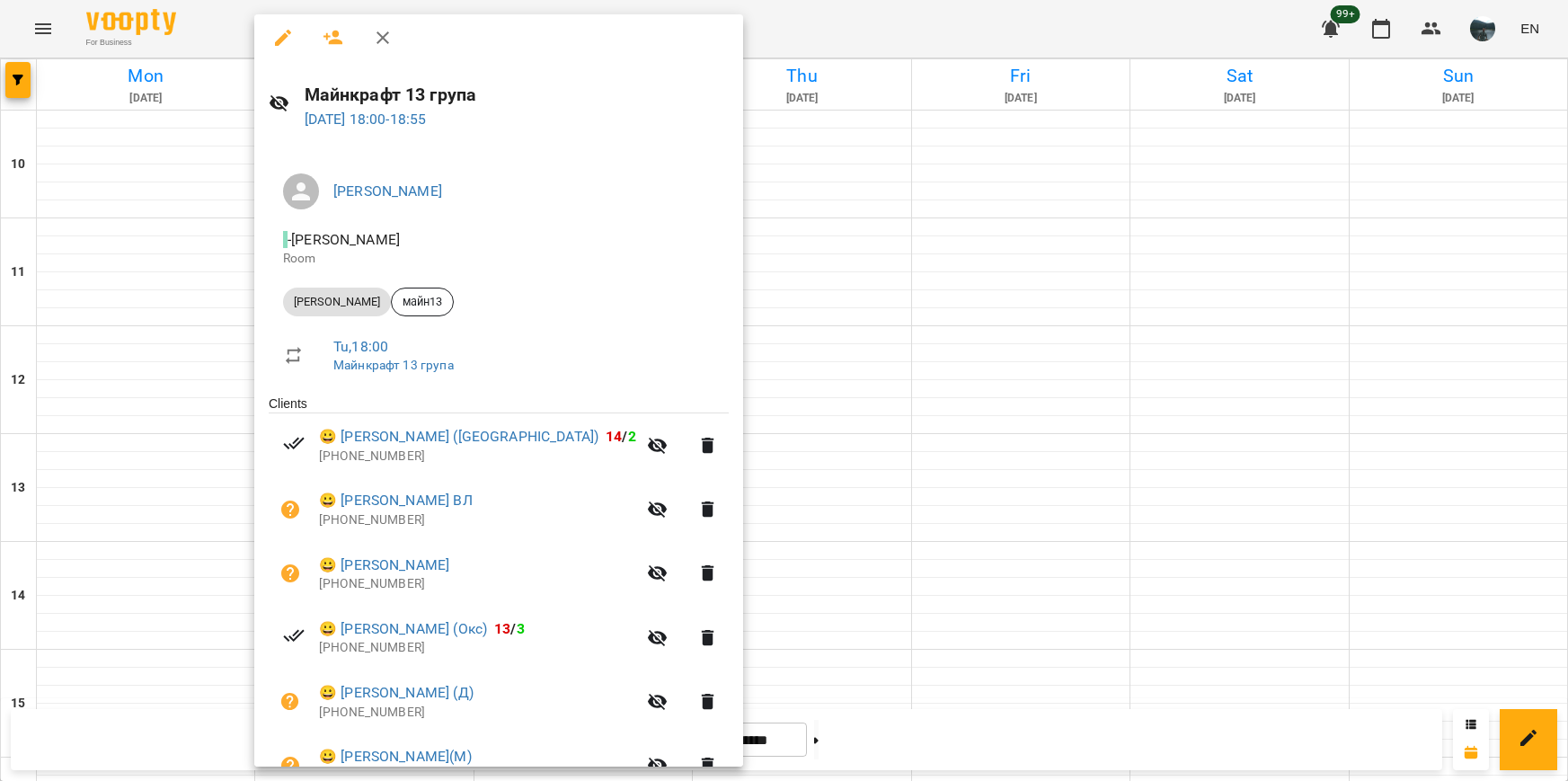
scroll to position [0, 0]
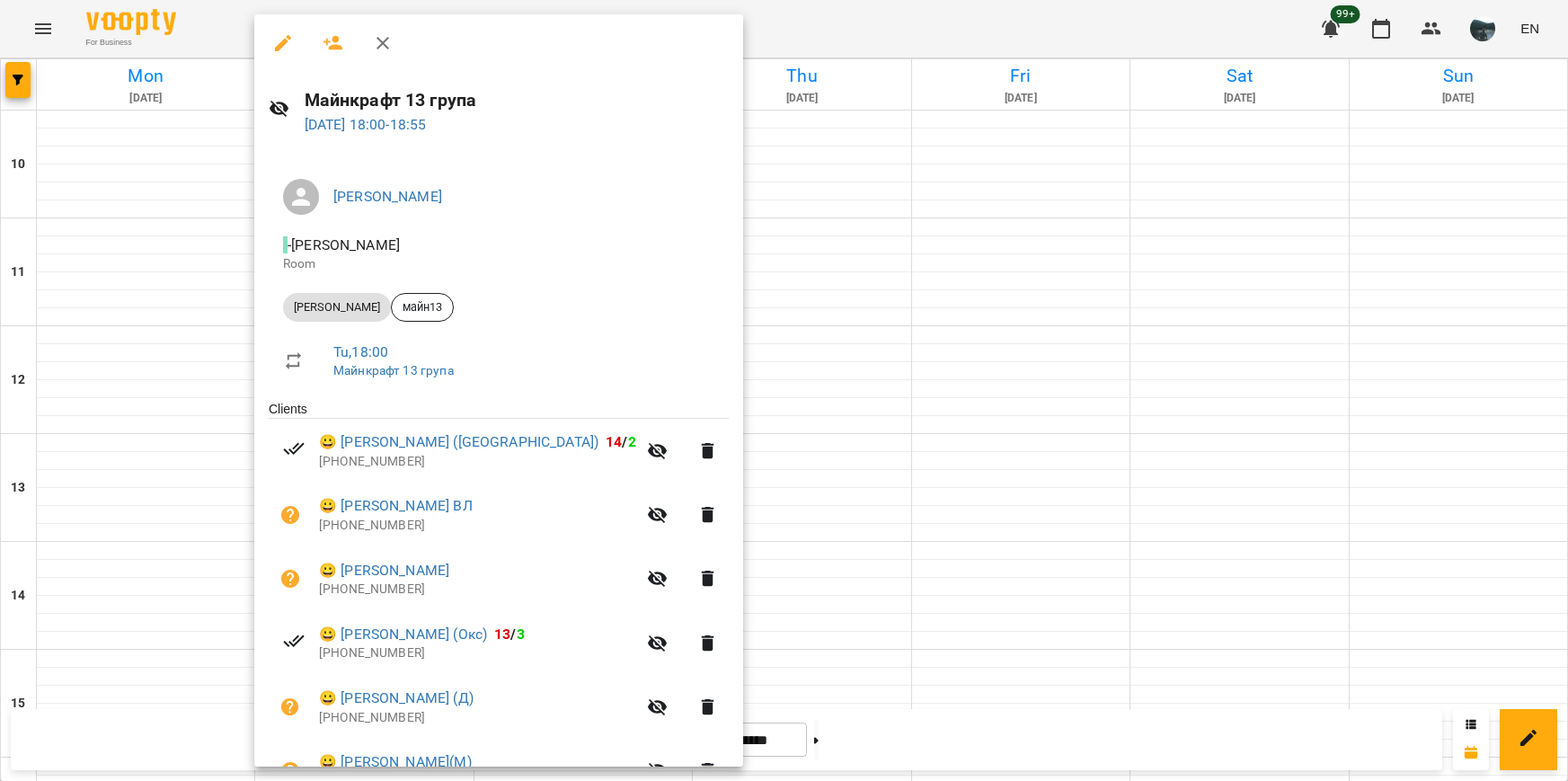
click at [1121, 320] on div at bounding box center [784, 390] width 1568 height 781
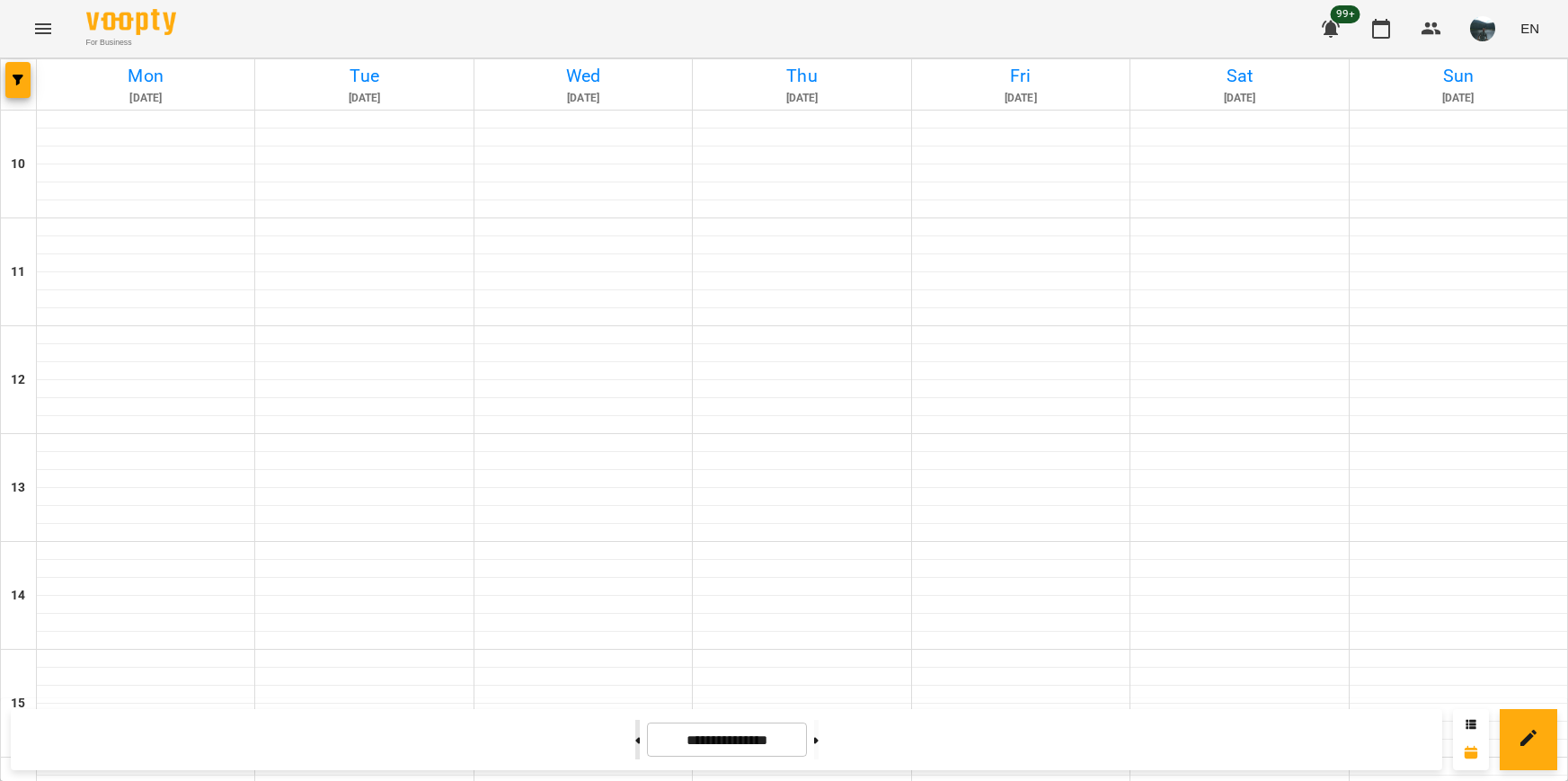
click at [635, 749] on button at bounding box center [637, 740] width 4 height 40
click at [819, 735] on button at bounding box center [816, 740] width 4 height 40
type input "**********"
click at [15, 67] on button "button" at bounding box center [17, 80] width 25 height 36
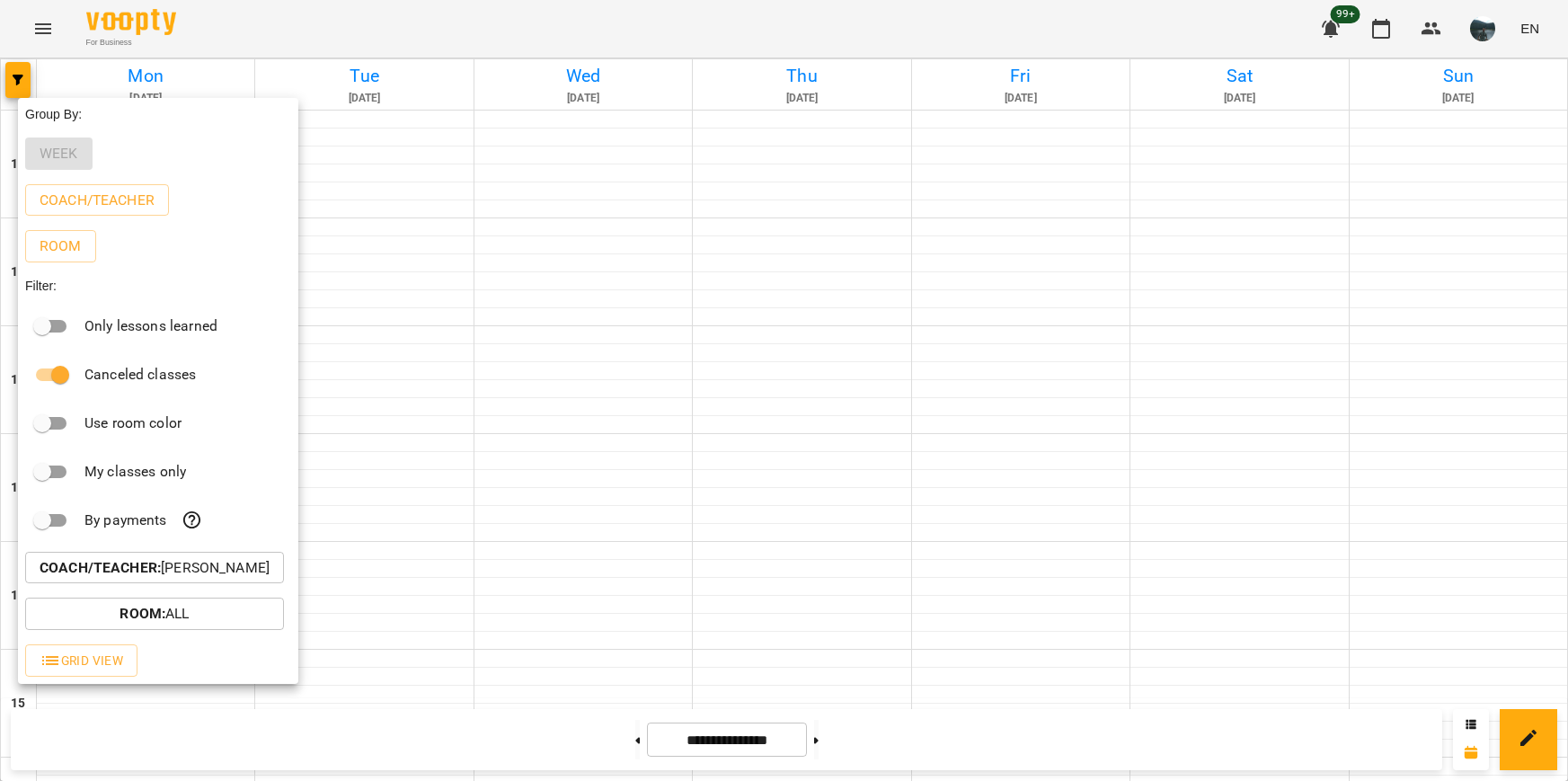
click at [183, 574] on p "Coach/Teacher : [PERSON_NAME]" at bounding box center [155, 568] width 230 height 22
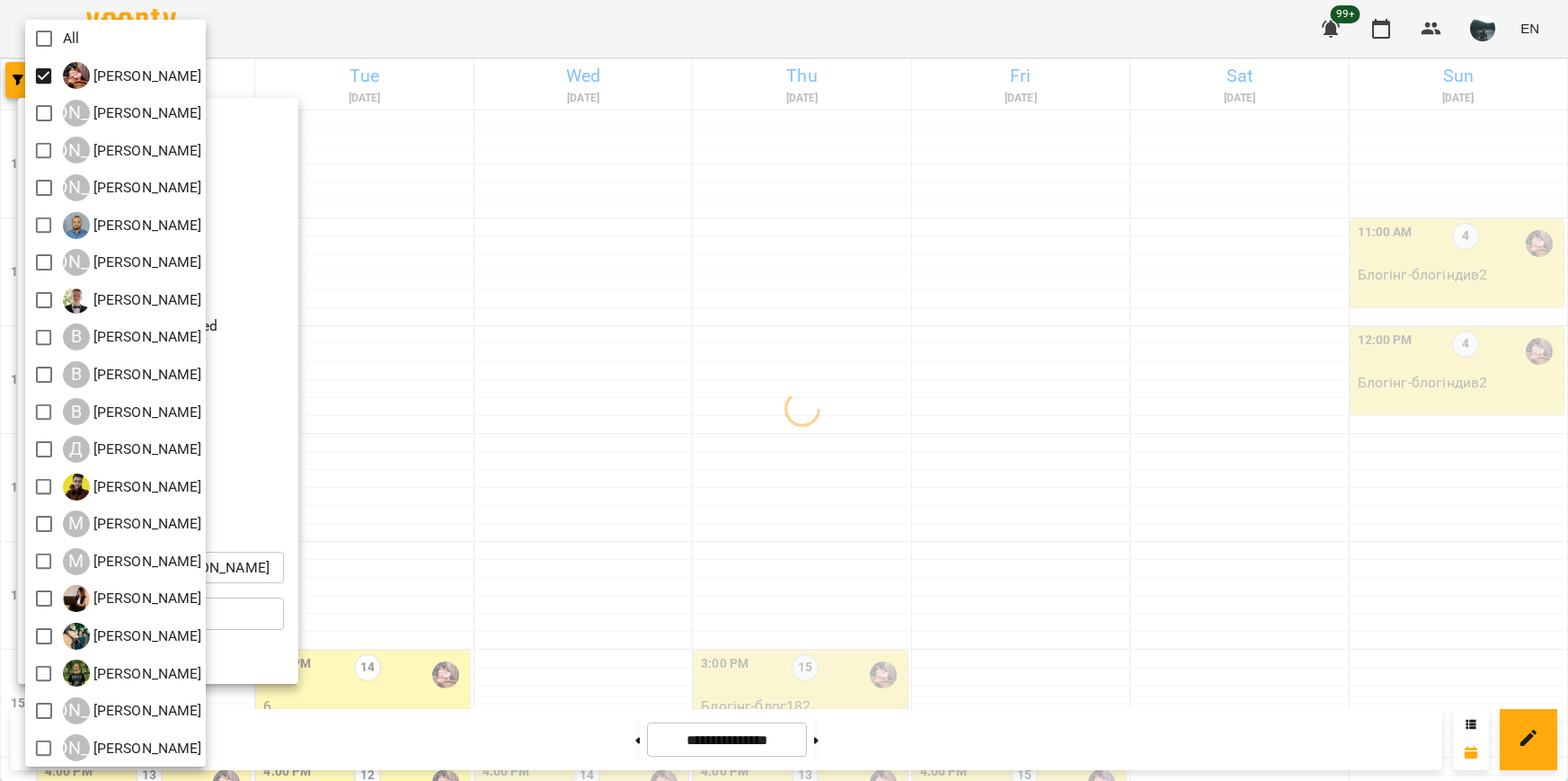
click at [742, 270] on div at bounding box center [784, 390] width 1568 height 781
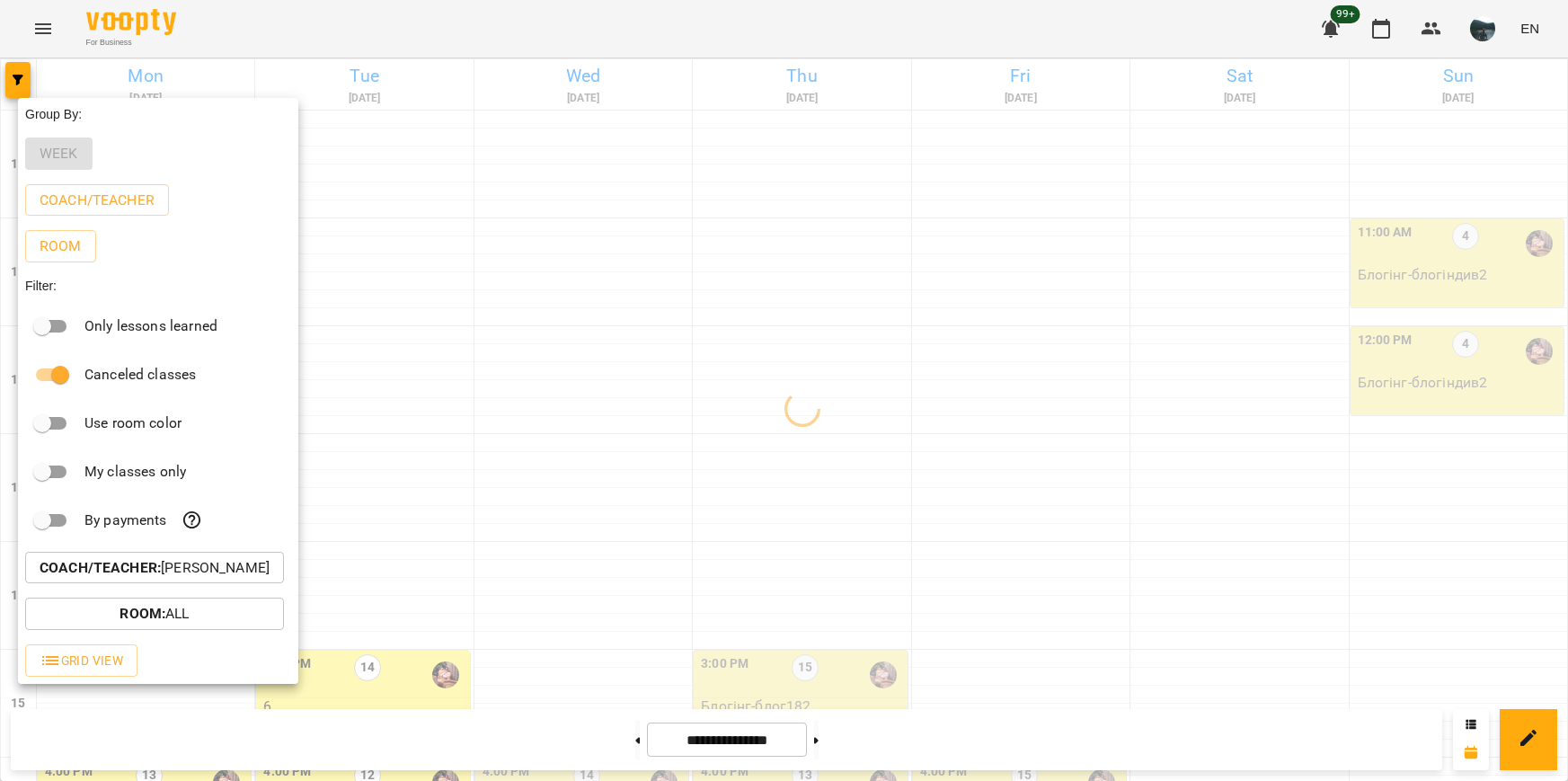
click at [986, 284] on div at bounding box center [784, 390] width 1568 height 781
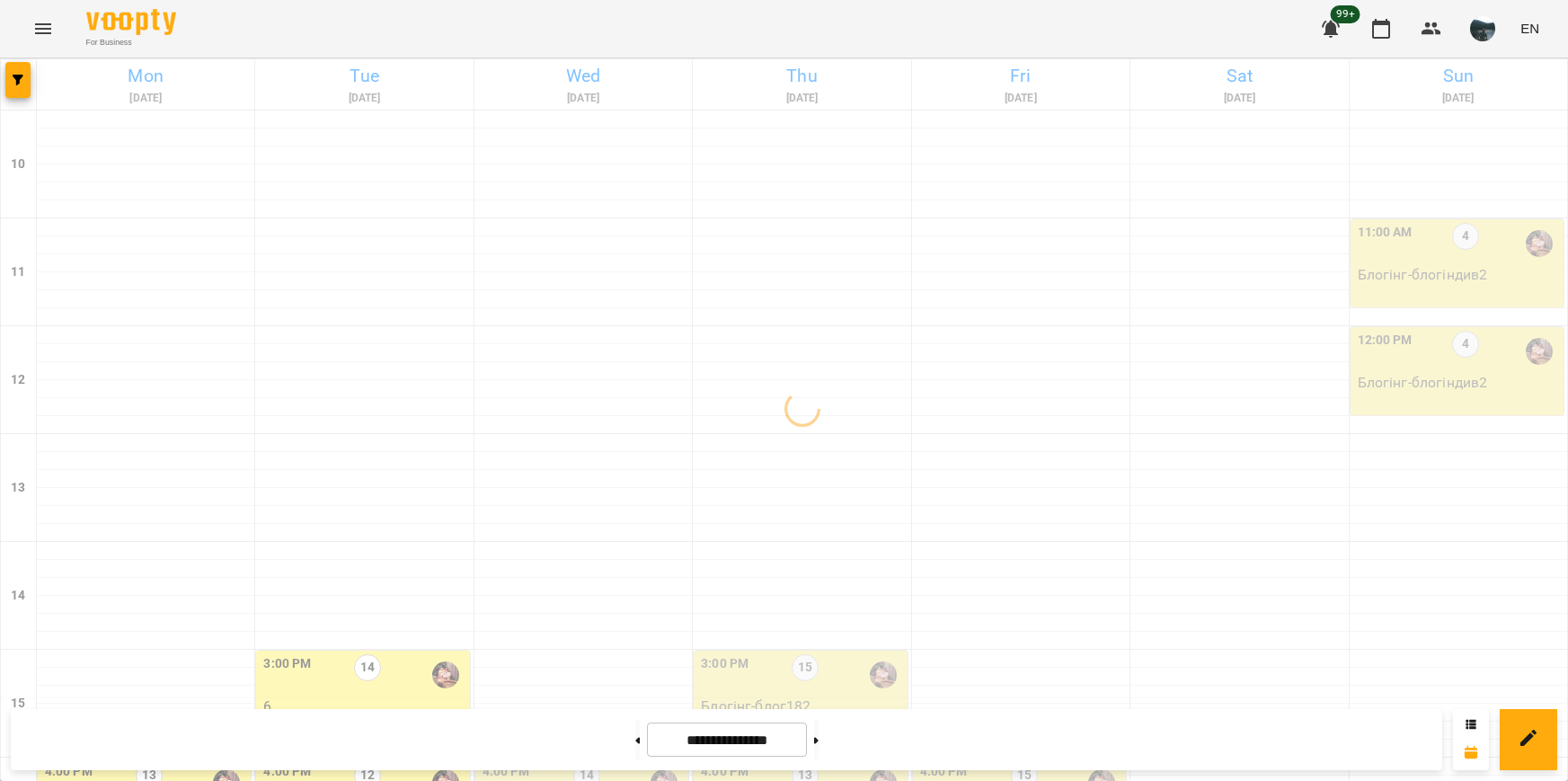
scroll to position [449, 0]
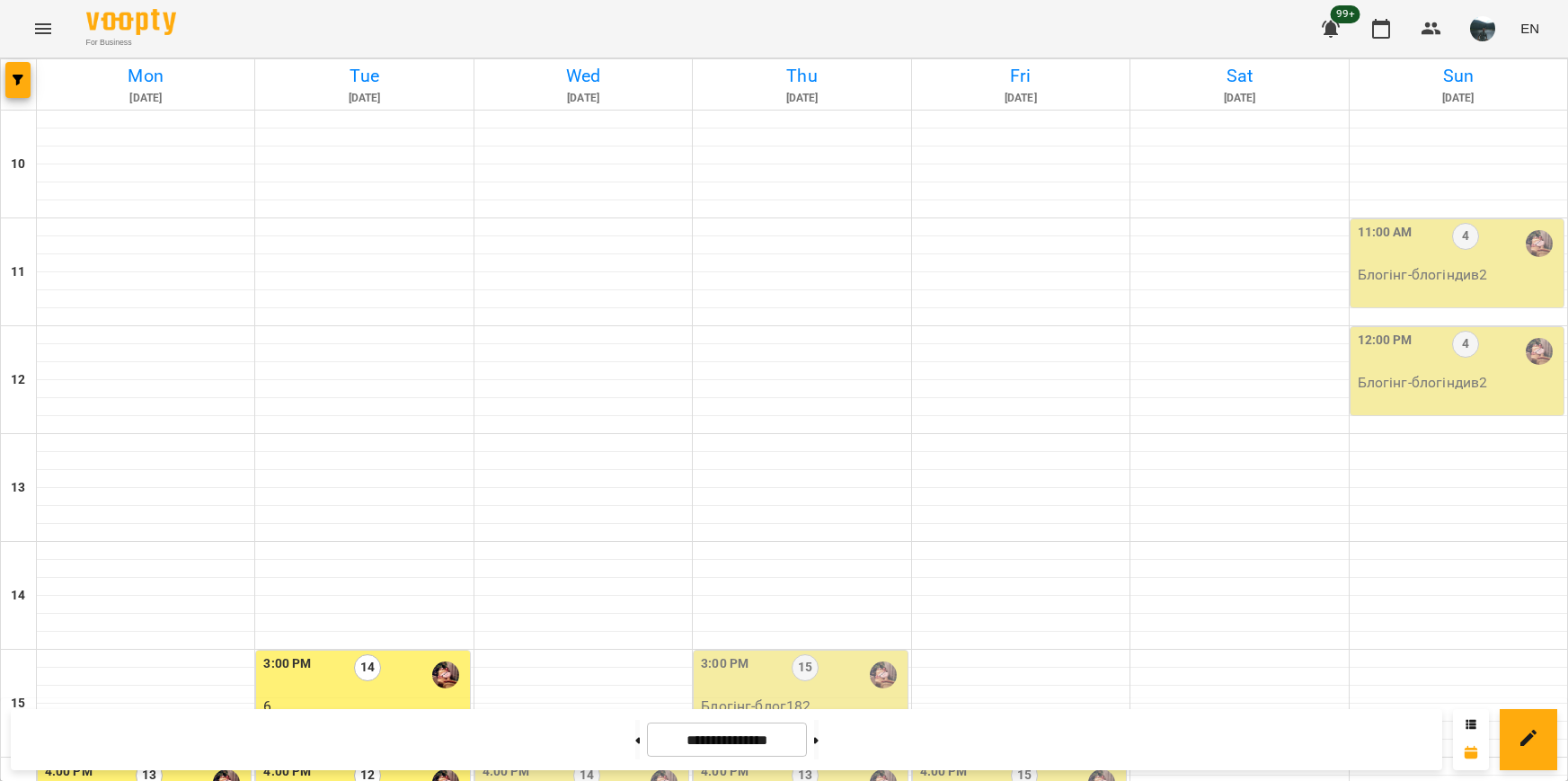
click at [394, 695] on p "6" at bounding box center [364, 706] width 202 height 22
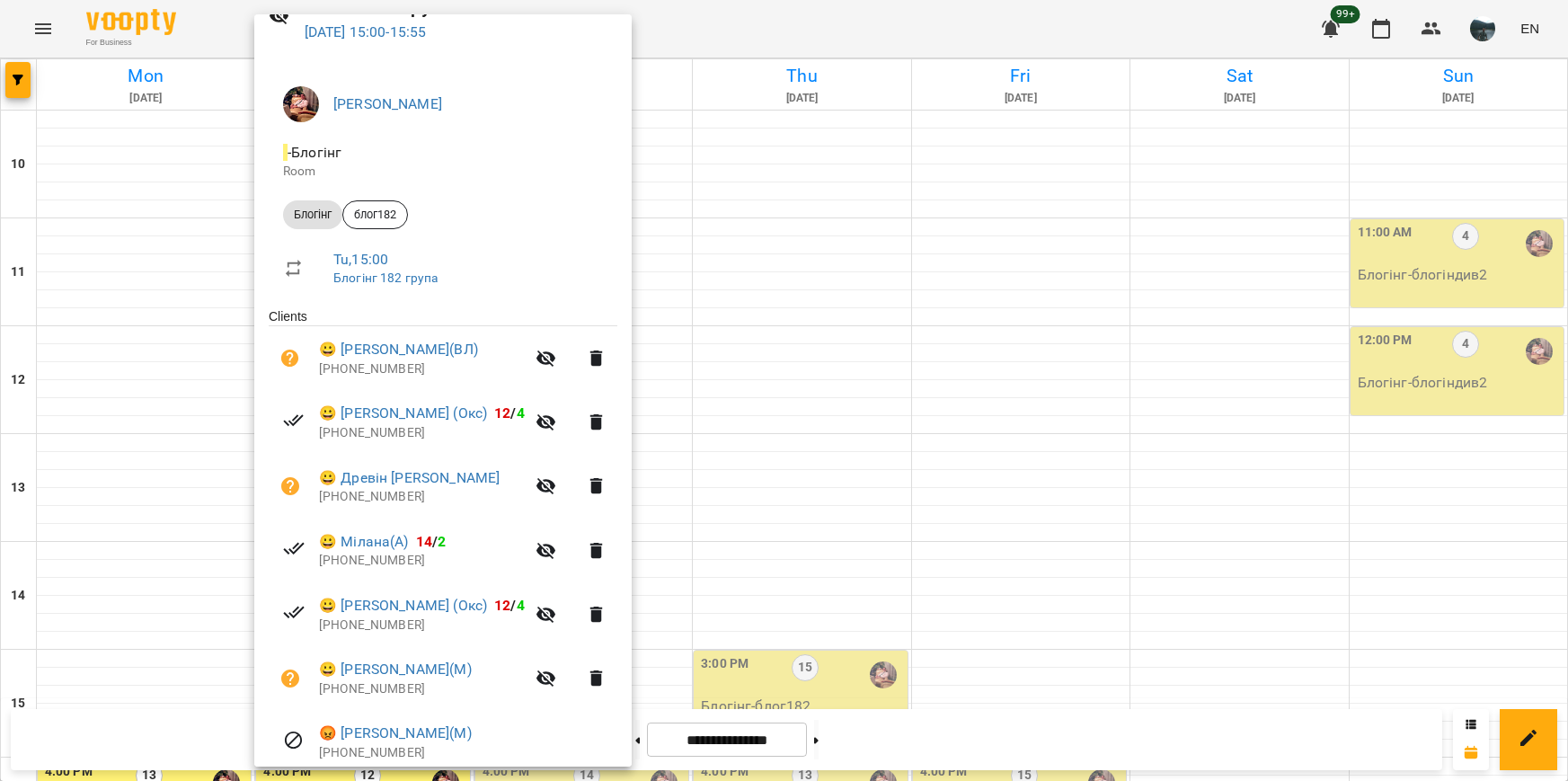
scroll to position [180, 0]
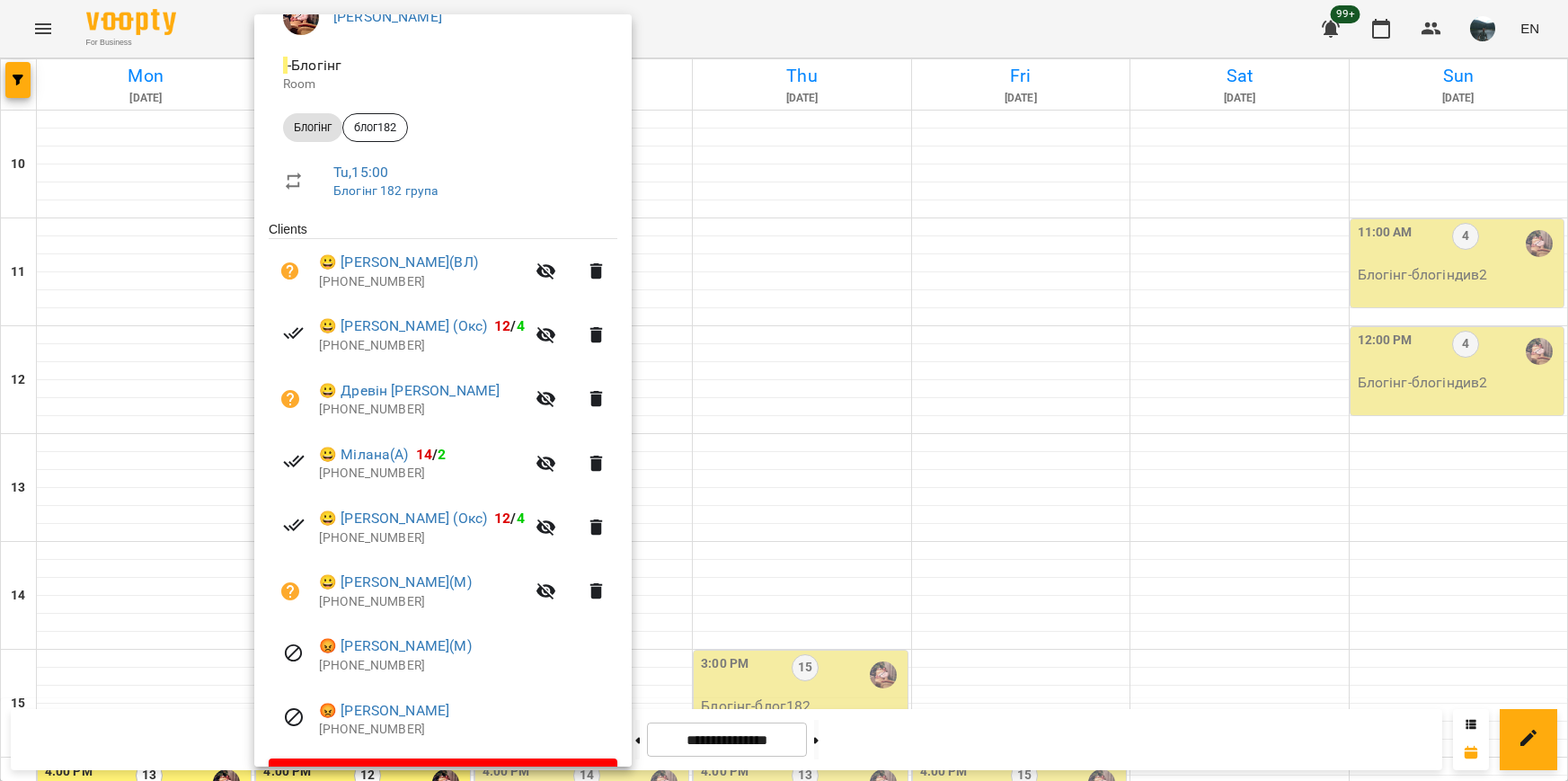
click at [959, 393] on div at bounding box center [784, 390] width 1568 height 781
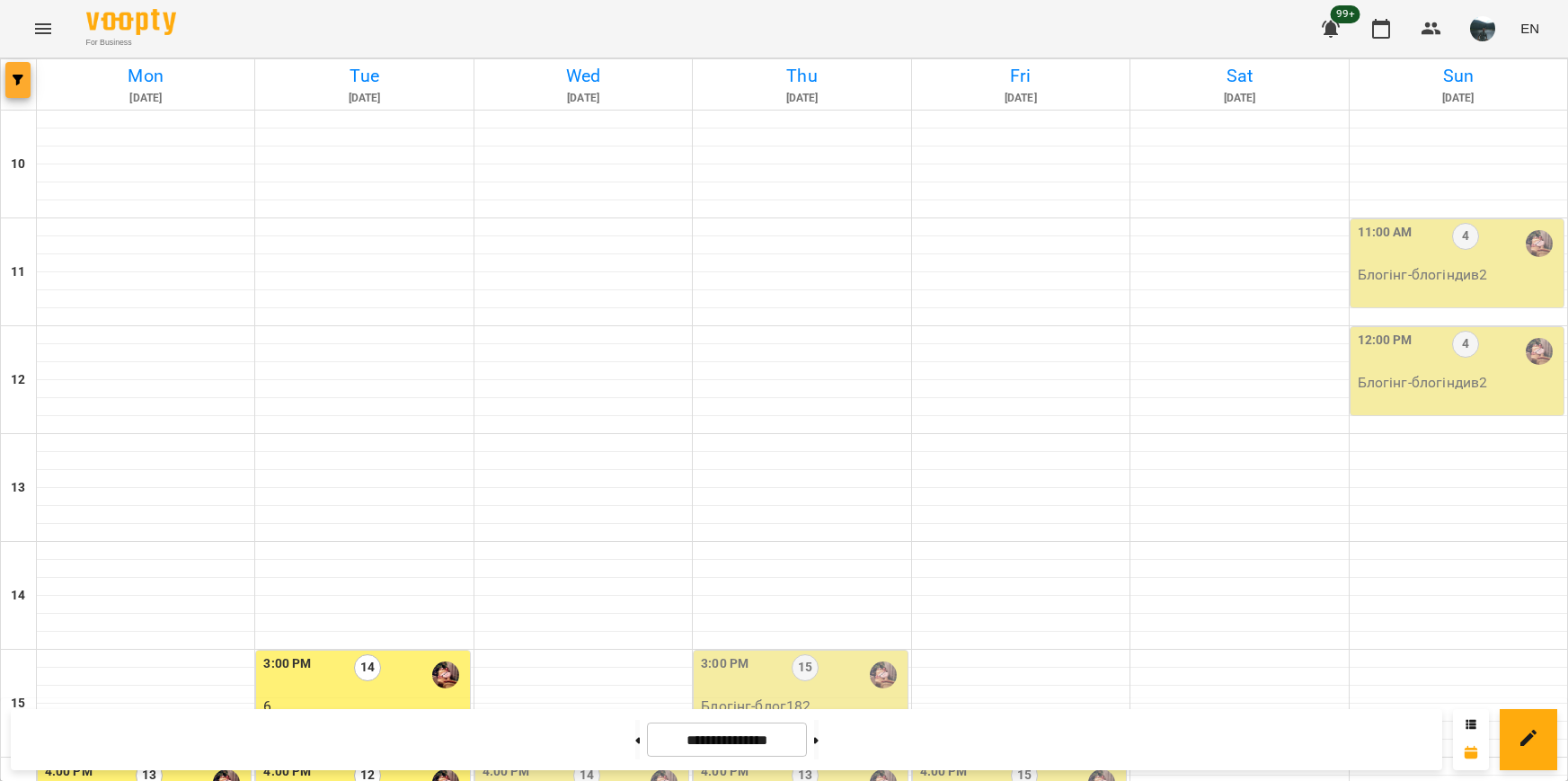
click at [11, 82] on span "button" at bounding box center [17, 80] width 25 height 11
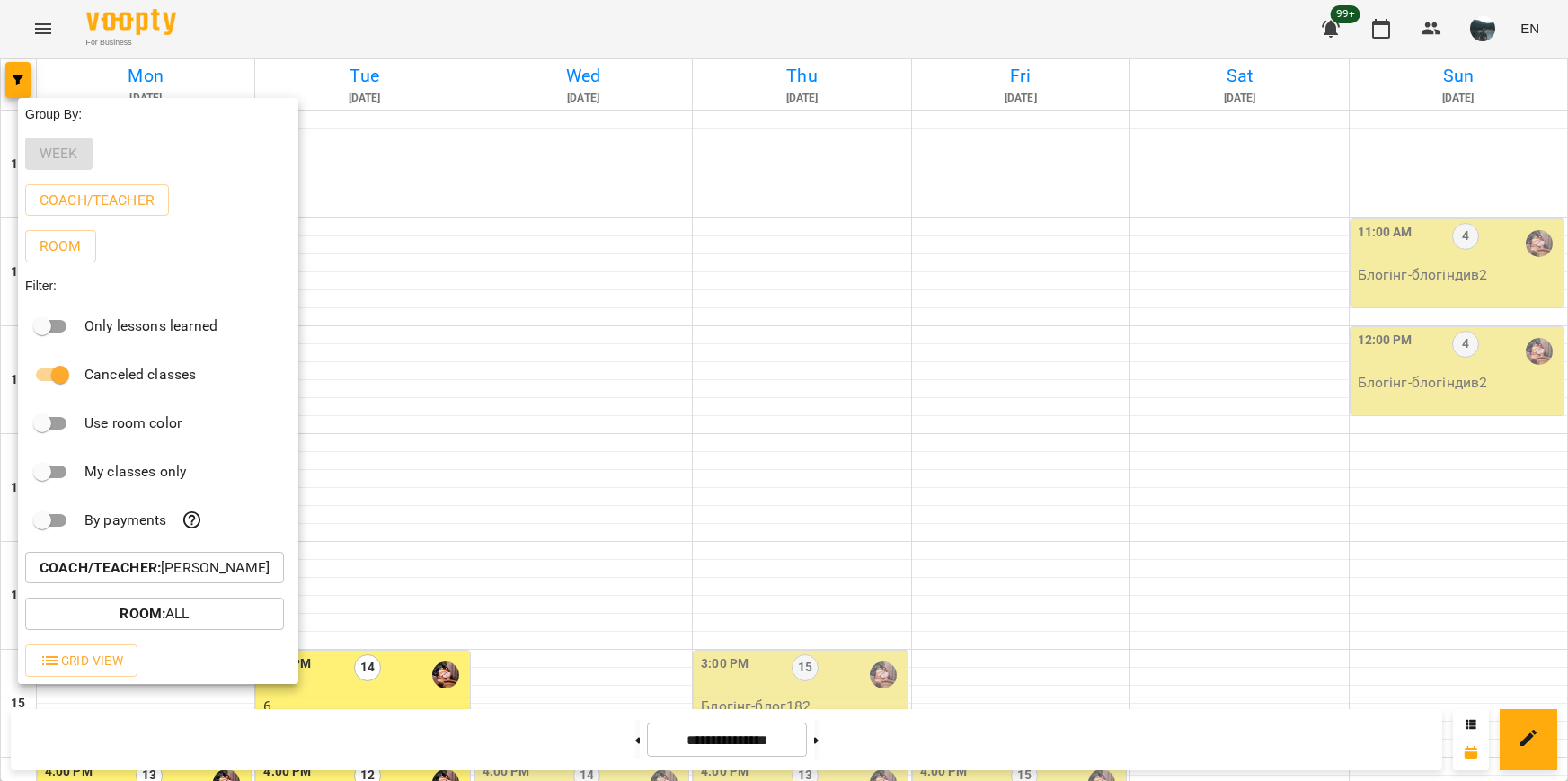
click at [177, 564] on p "Coach/Teacher : [PERSON_NAME]" at bounding box center [155, 568] width 230 height 22
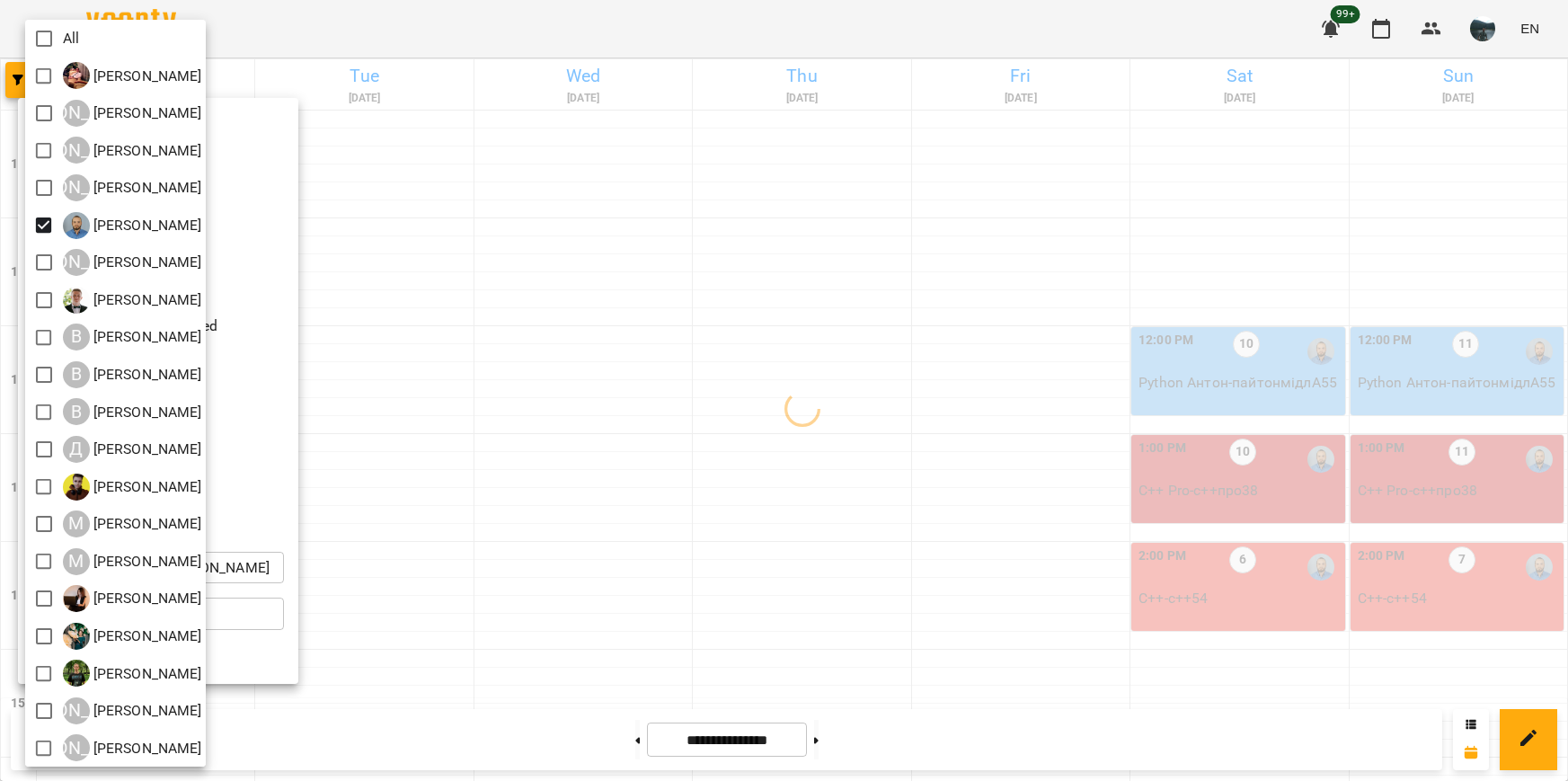
drag, startPoint x: 729, startPoint y: 333, endPoint x: 766, endPoint y: 338, distance: 37.1
click at [766, 338] on div at bounding box center [784, 390] width 1568 height 781
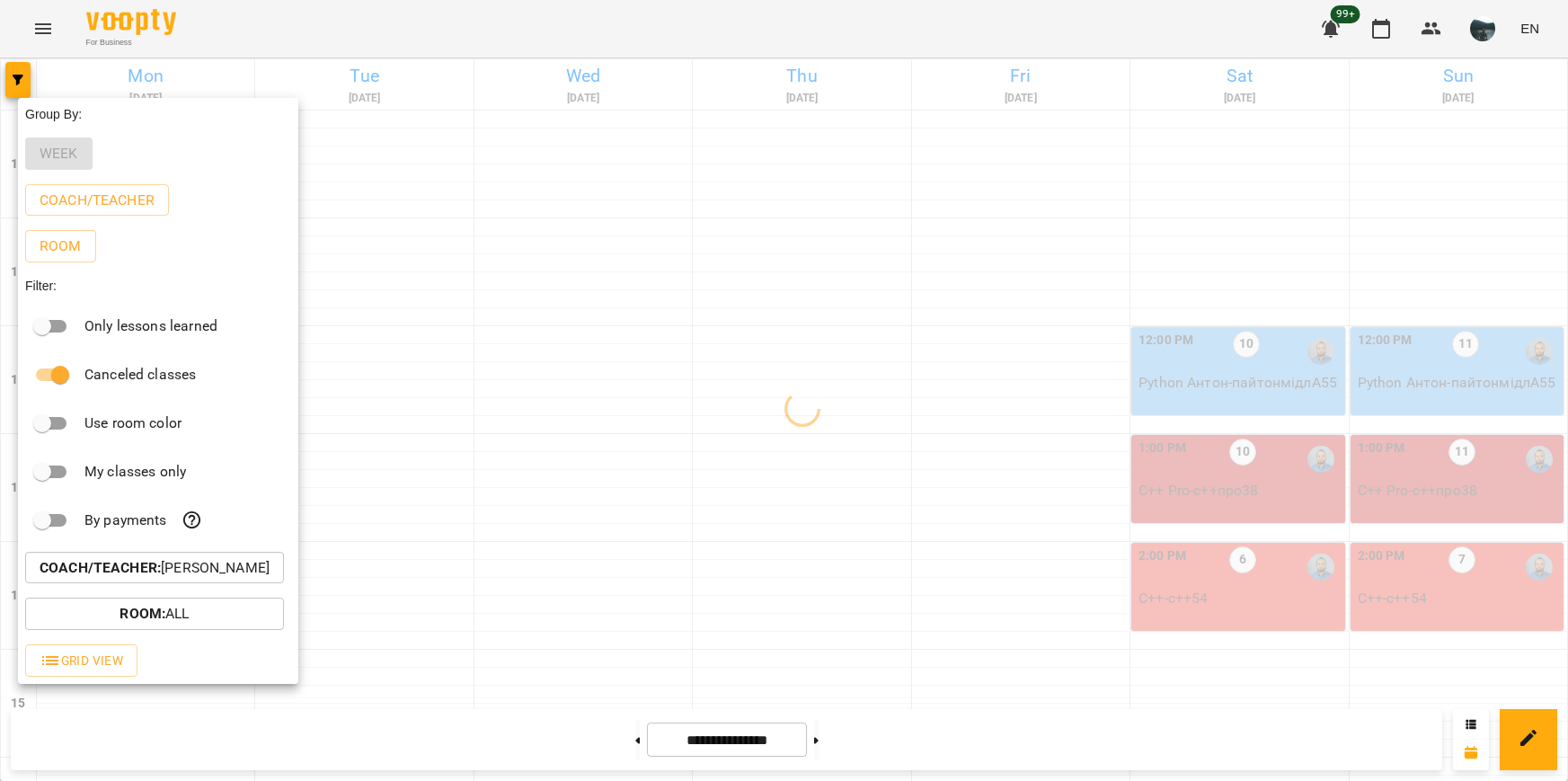
click at [720, 301] on div at bounding box center [784, 390] width 1568 height 781
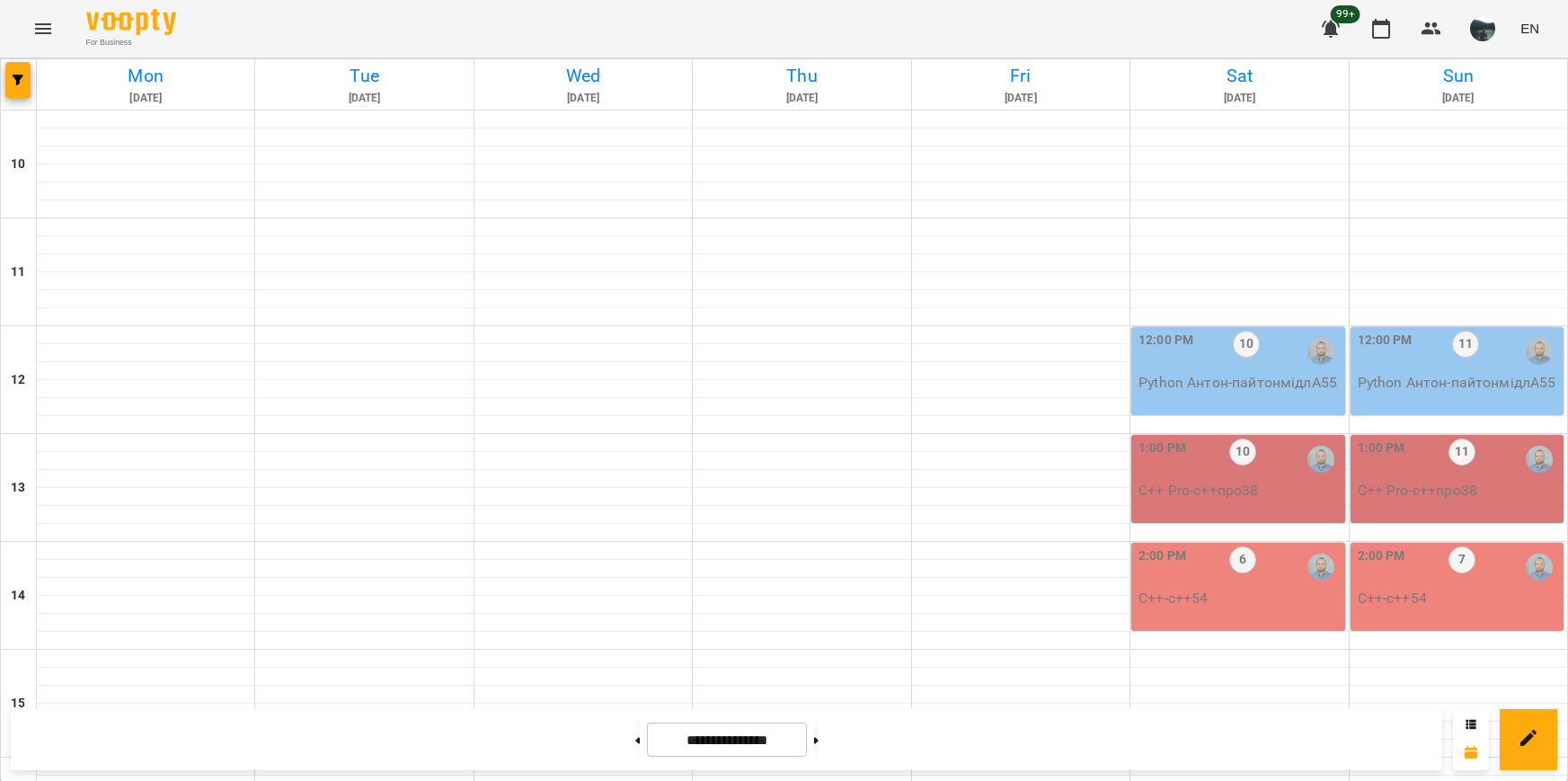
scroll to position [719, 0]
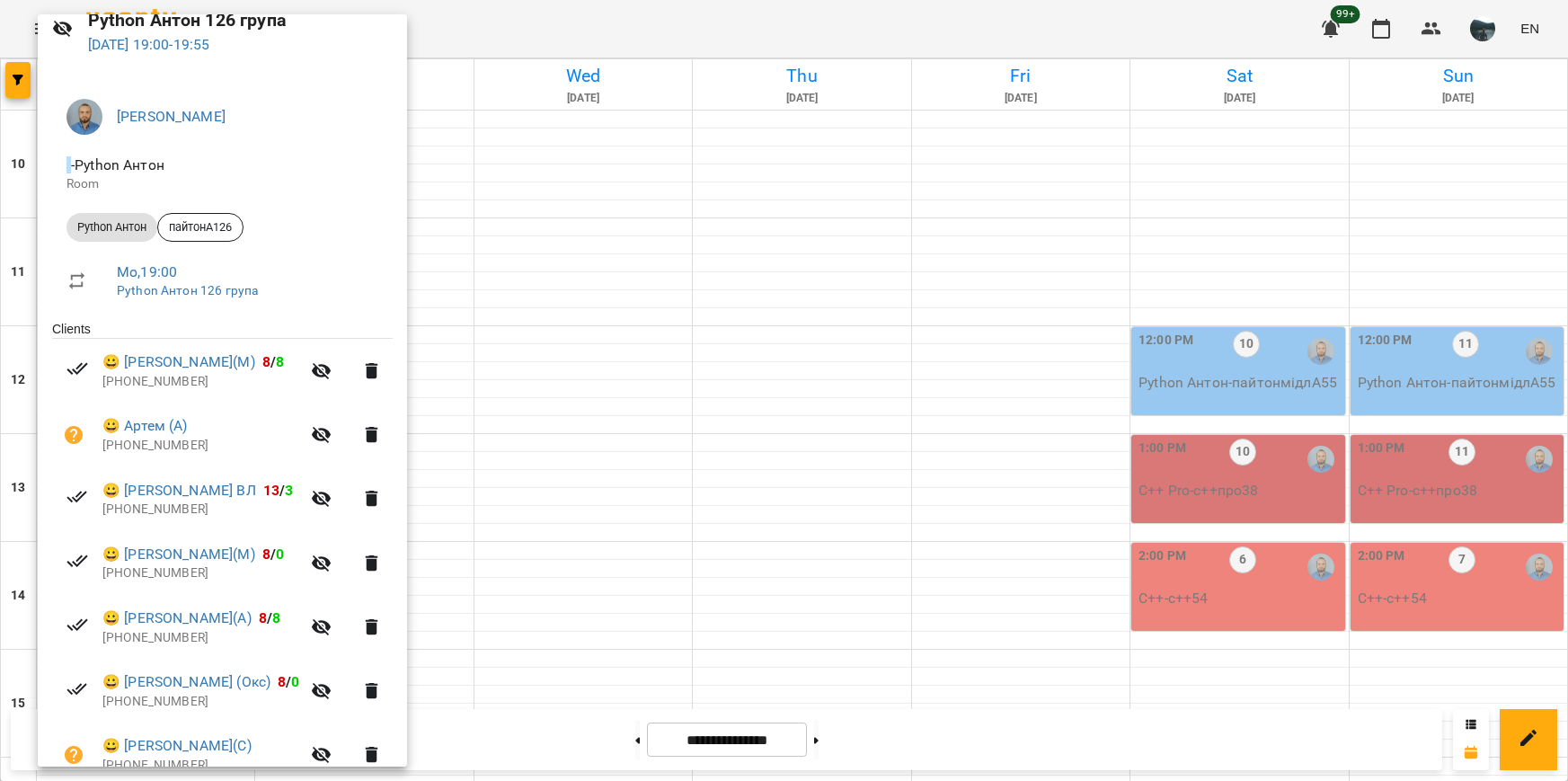
scroll to position [228, 0]
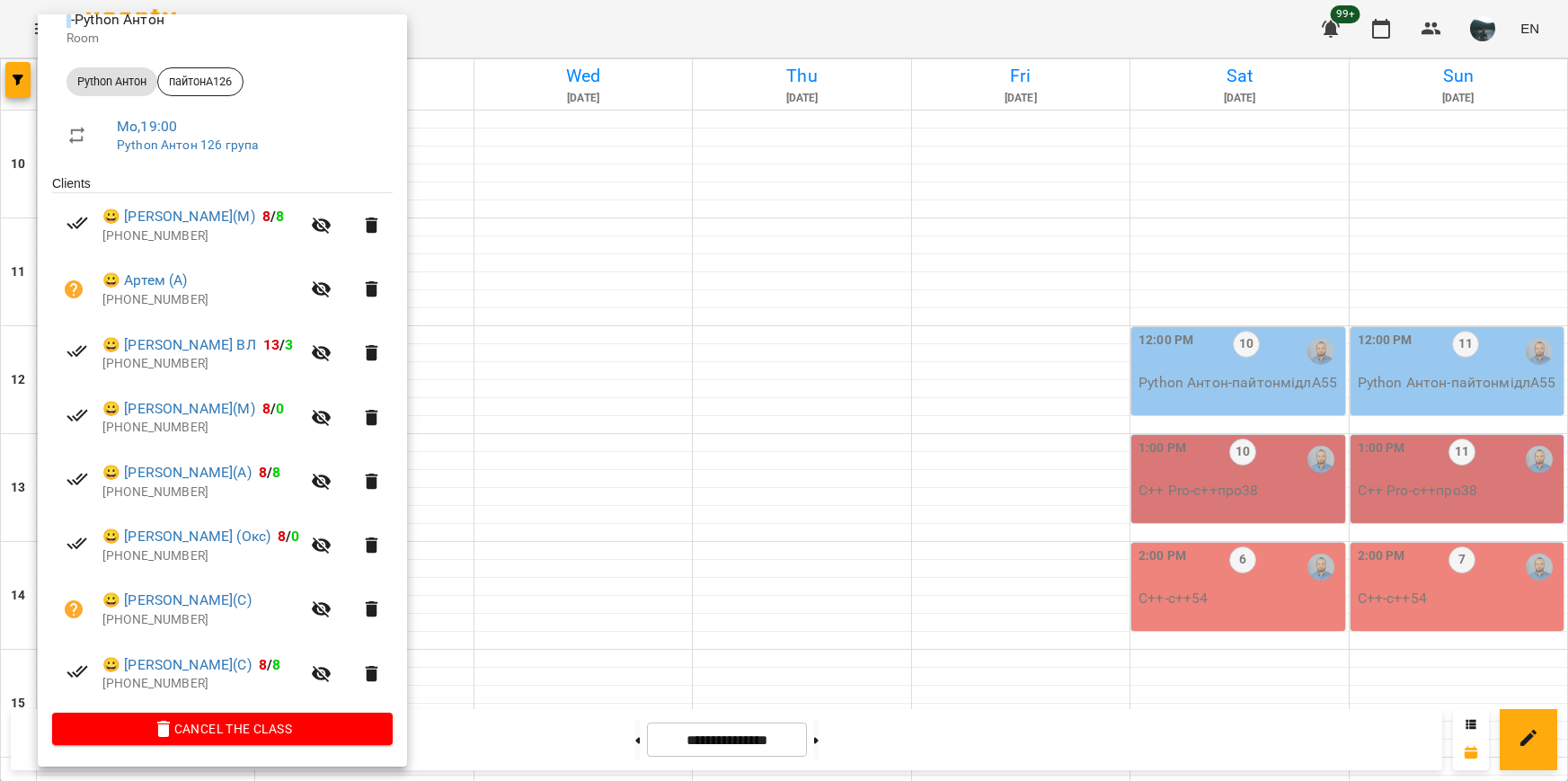
click at [786, 479] on div at bounding box center [784, 390] width 1568 height 781
